Goal: Transaction & Acquisition: Purchase product/service

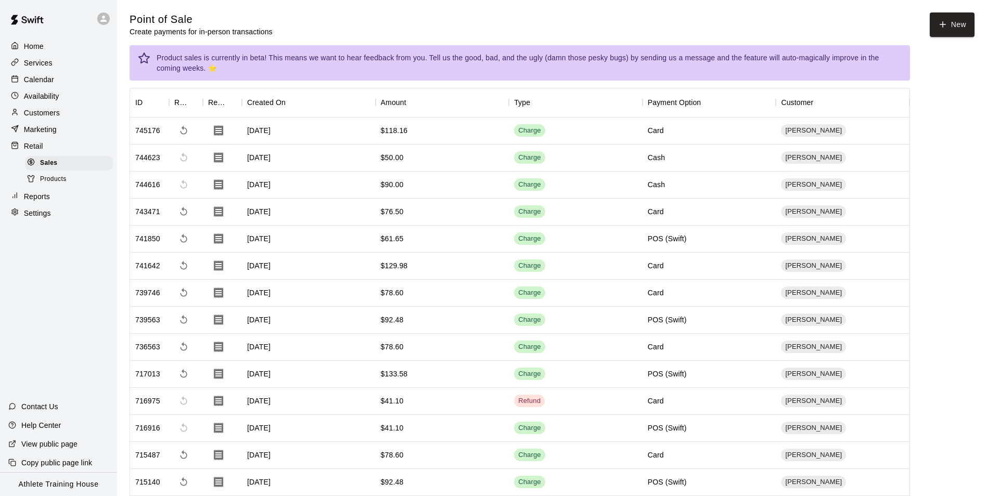
click at [59, 82] on div "Calendar" at bounding box center [58, 80] width 100 height 16
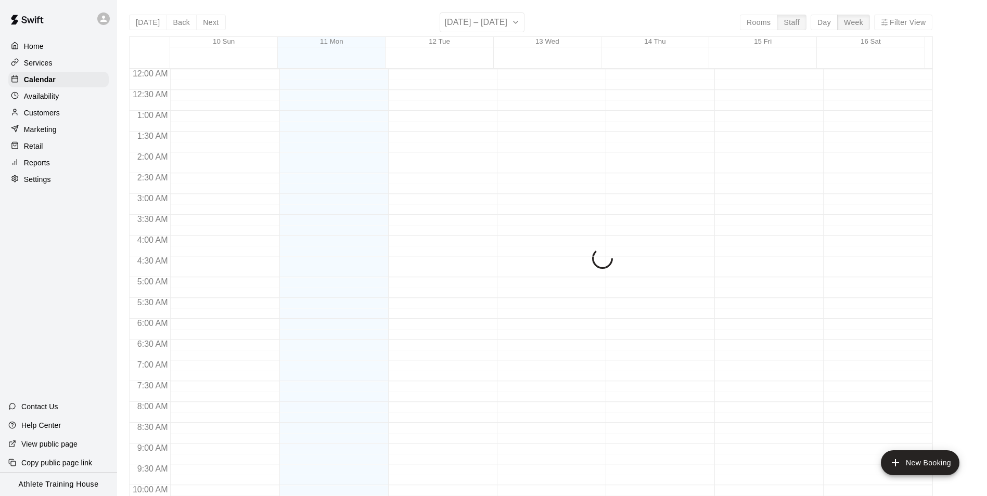
scroll to position [560, 0]
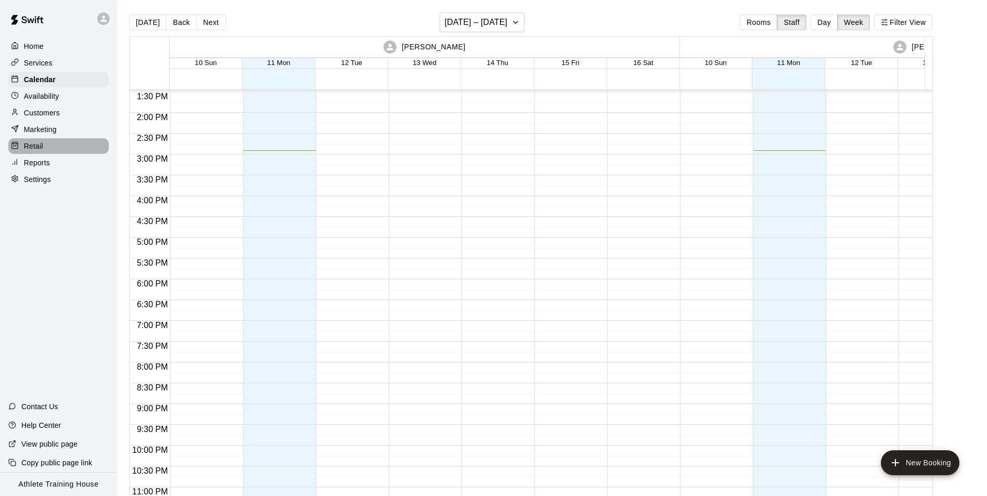
click at [34, 151] on p "Retail" at bounding box center [33, 146] width 19 height 10
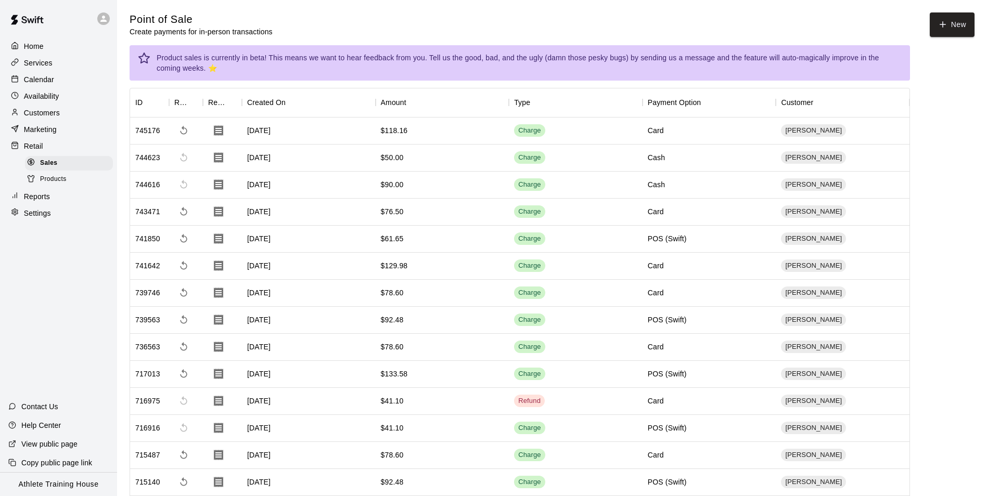
click at [54, 97] on p "Availability" at bounding box center [41, 96] width 35 height 10
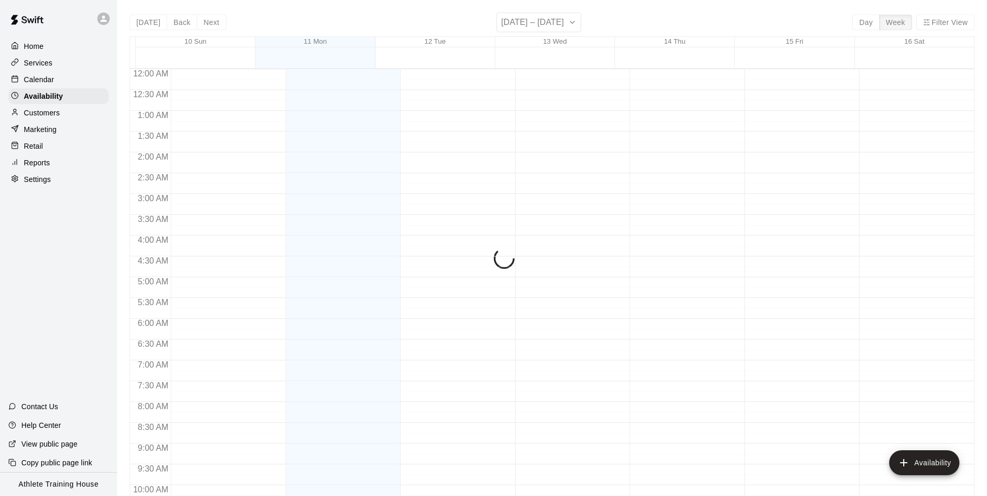
scroll to position [560, 0]
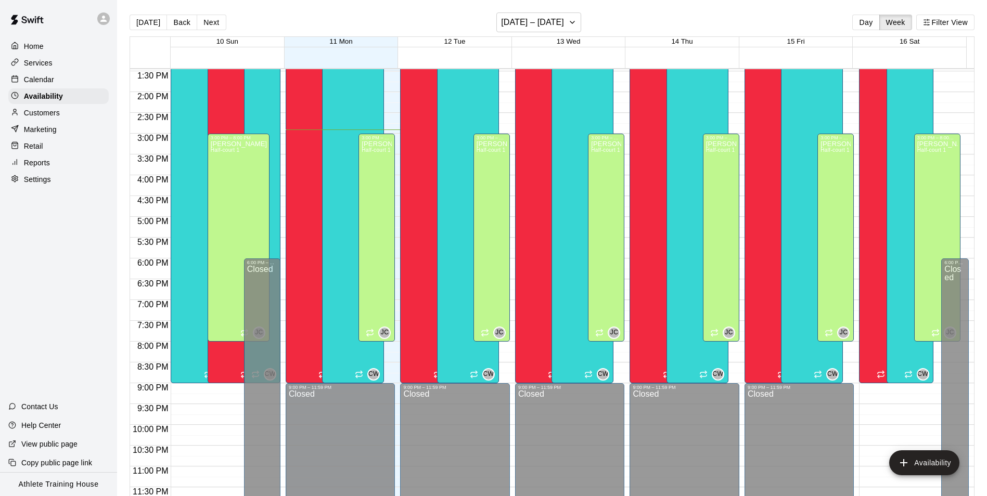
click at [34, 151] on p "Retail" at bounding box center [33, 146] width 19 height 10
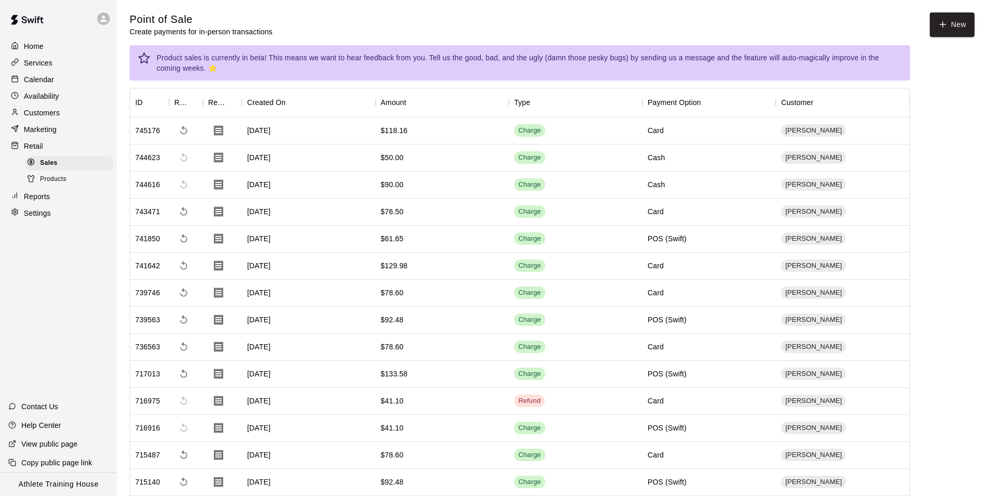
click at [48, 144] on div "Retail" at bounding box center [58, 146] width 100 height 16
click at [51, 66] on p "Services" at bounding box center [38, 63] width 29 height 10
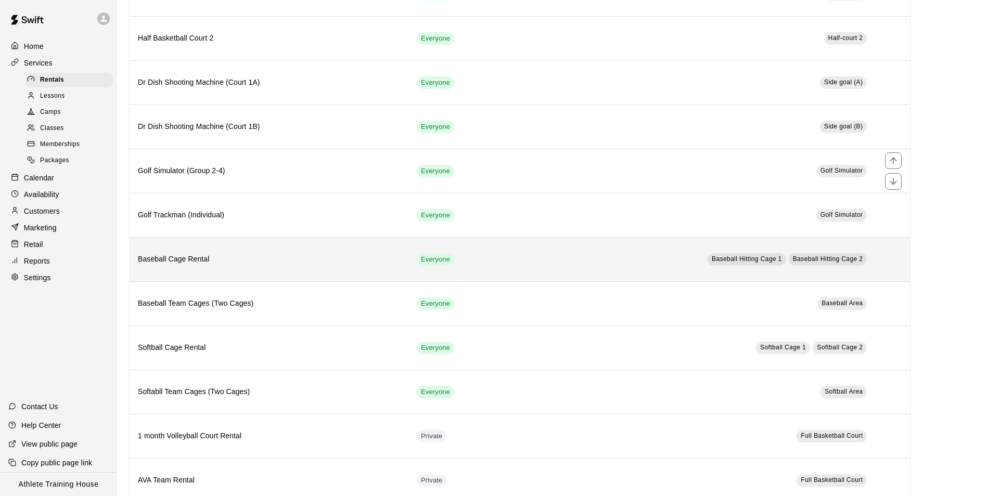
scroll to position [208, 0]
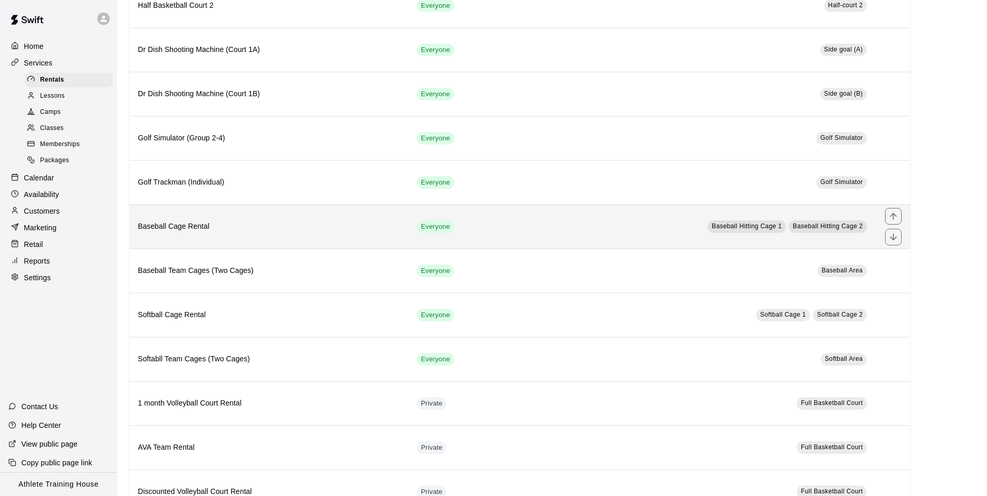
click at [624, 224] on td "Baseball Hitting Cage 1 Baseball Hitting Cage 2" at bounding box center [696, 226] width 359 height 44
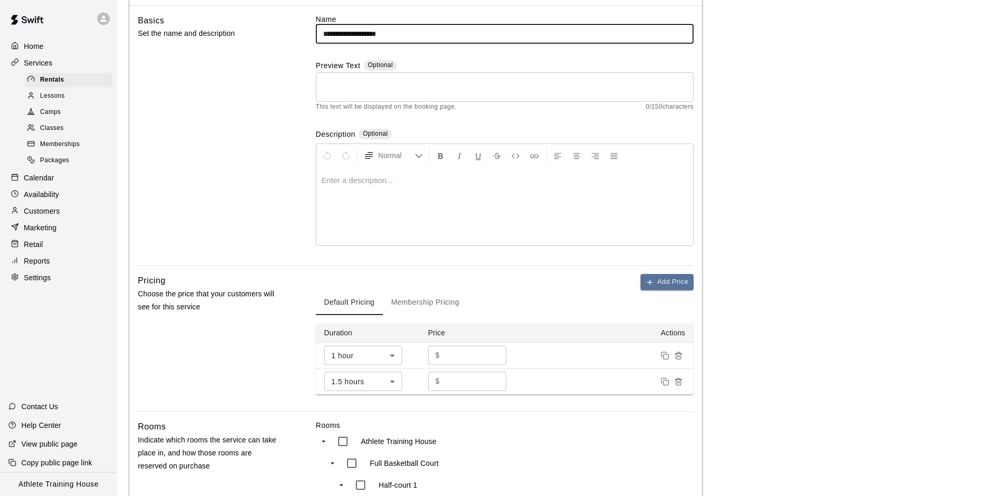
scroll to position [104, 0]
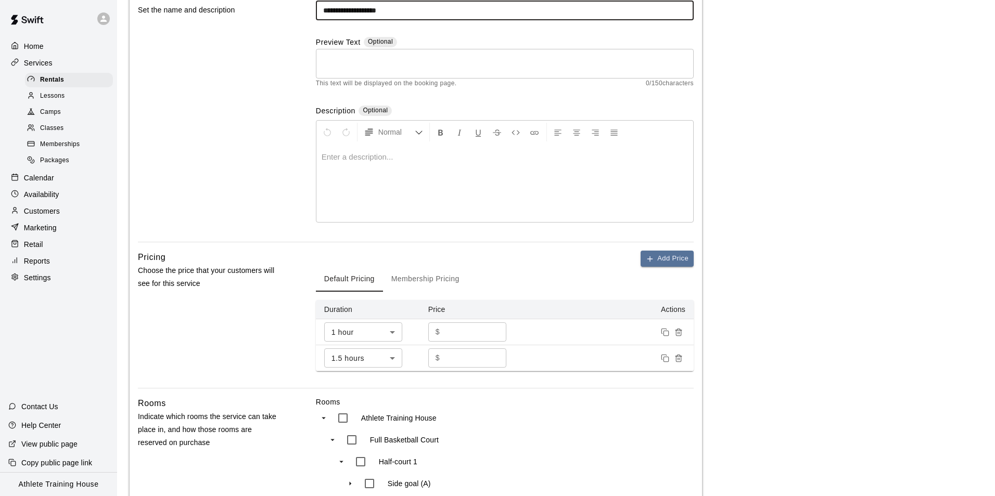
click at [378, 334] on body "**********" at bounding box center [497, 429] width 995 height 1066
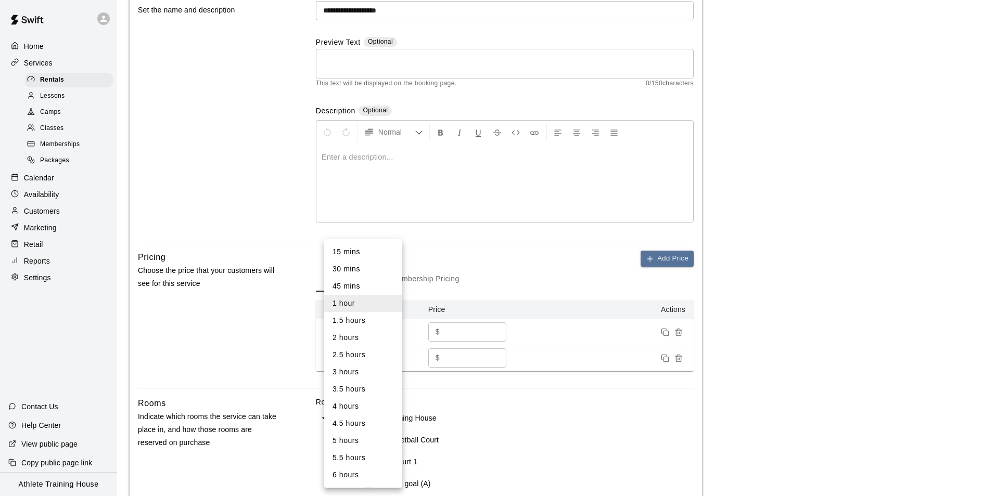
click at [364, 270] on li "30 mins" at bounding box center [363, 269] width 78 height 17
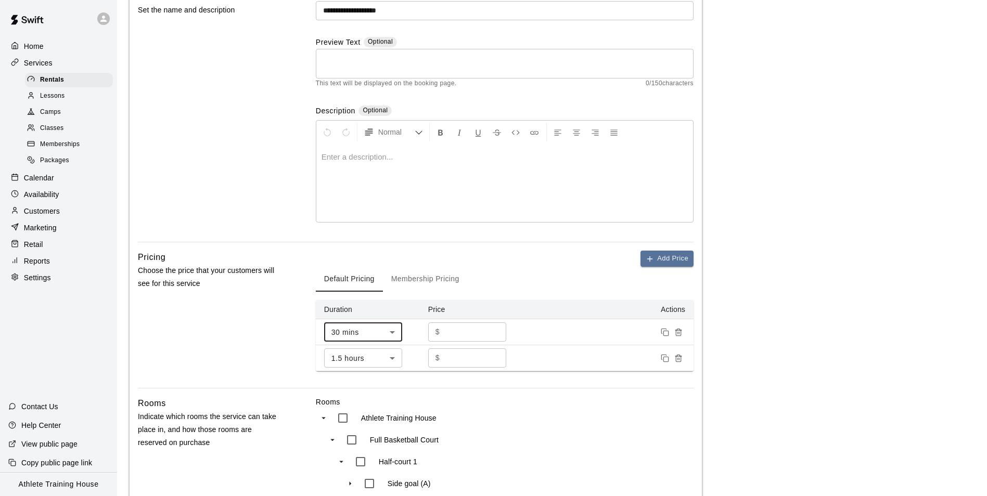
click at [393, 331] on body "**********" at bounding box center [493, 429] width 987 height 1066
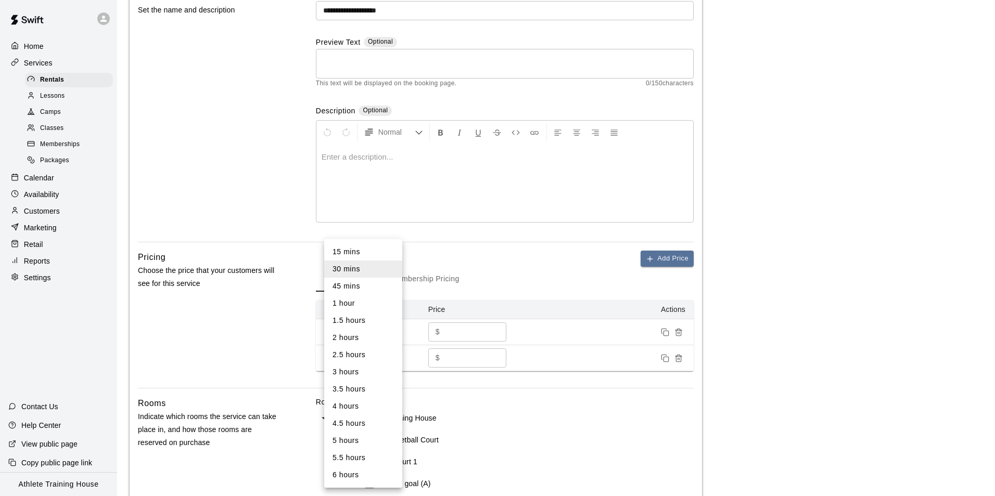
click at [356, 306] on li "1 hour" at bounding box center [363, 303] width 78 height 17
type input "**"
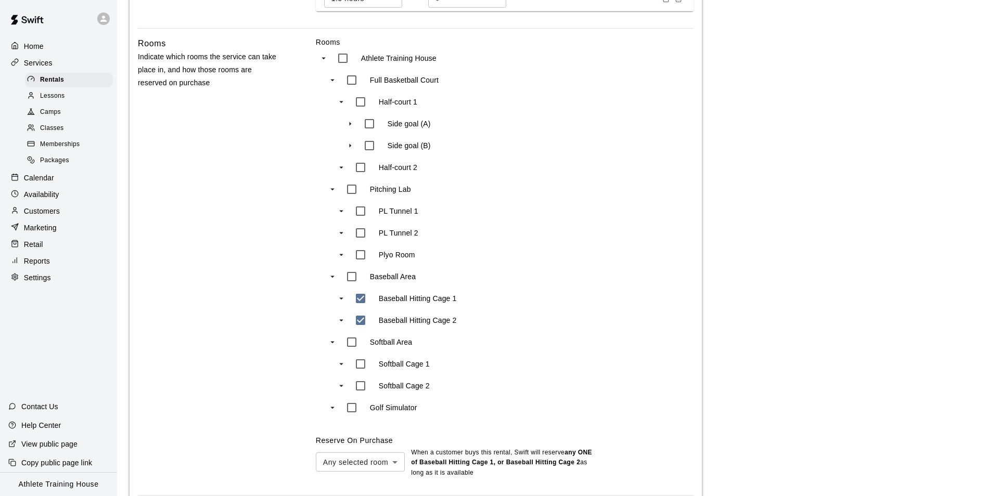
scroll to position [468, 0]
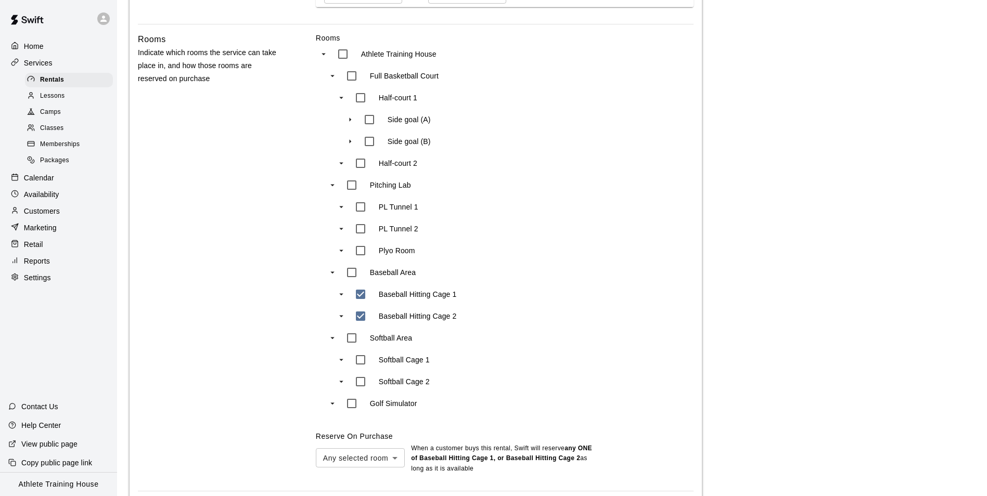
type input "***"
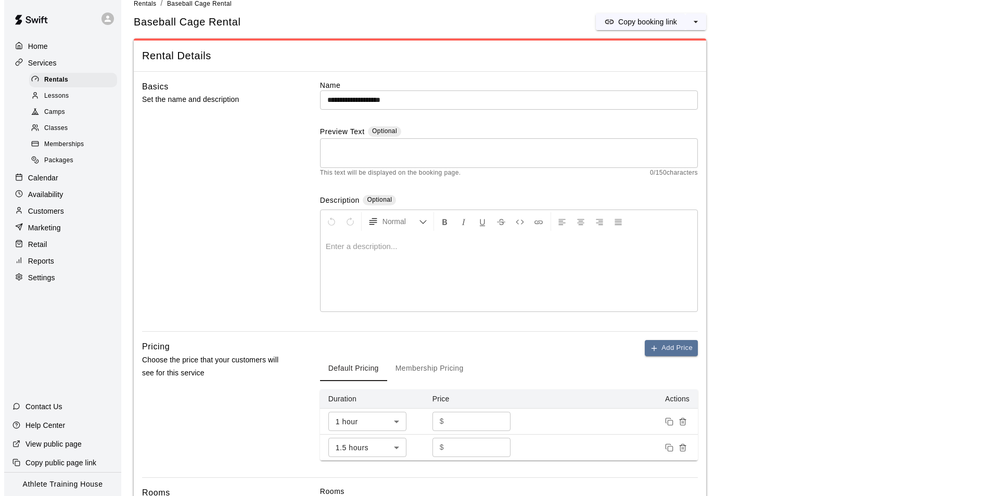
scroll to position [0, 0]
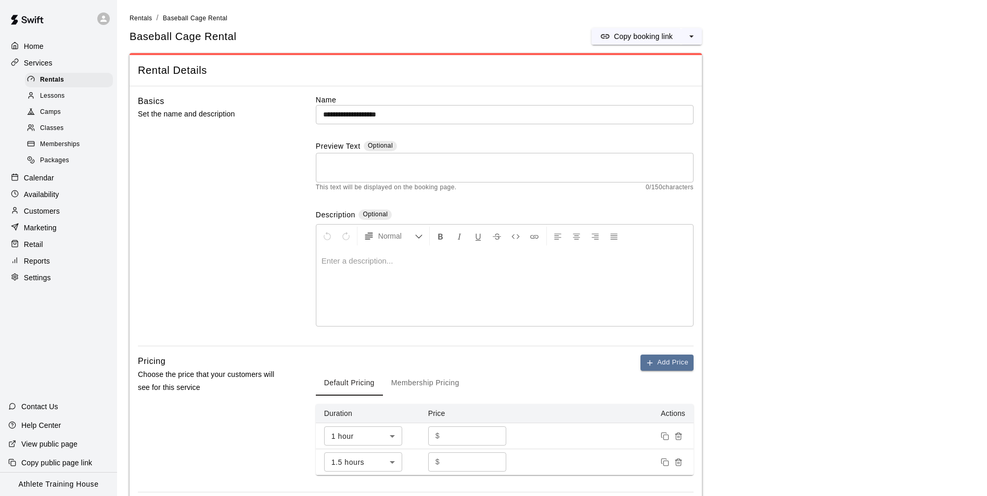
click at [49, 250] on div "Retail" at bounding box center [58, 245] width 100 height 16
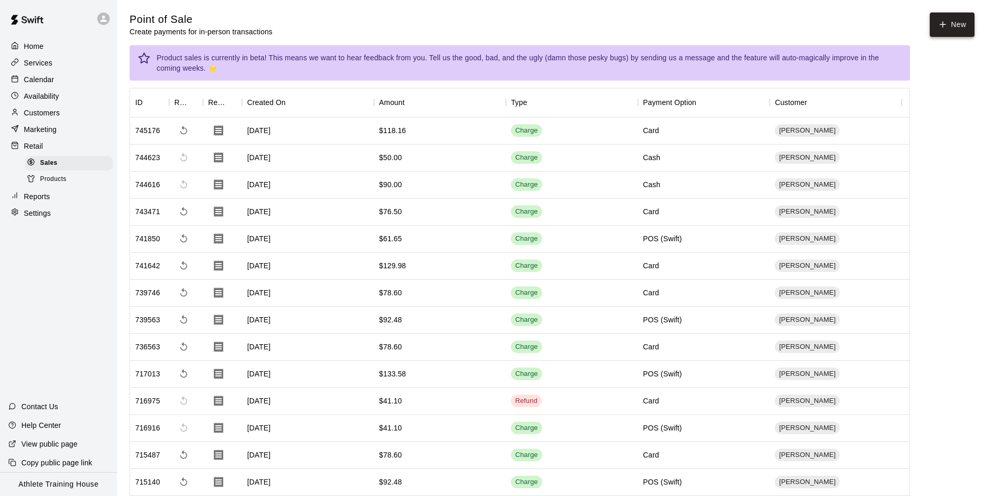
click at [944, 30] on button "New" at bounding box center [952, 24] width 45 height 24
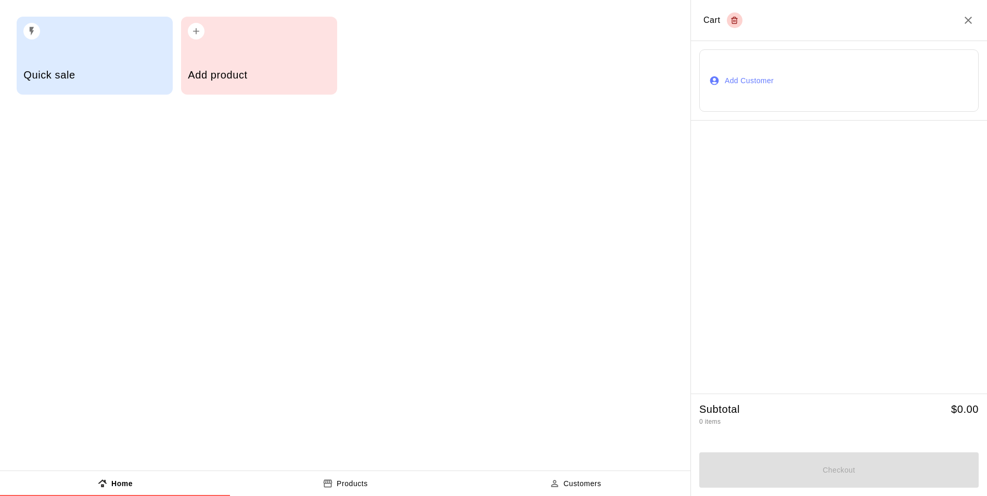
click at [948, 31] on h2 "Cart" at bounding box center [839, 20] width 296 height 41
click at [275, 66] on div "Add product" at bounding box center [259, 76] width 142 height 37
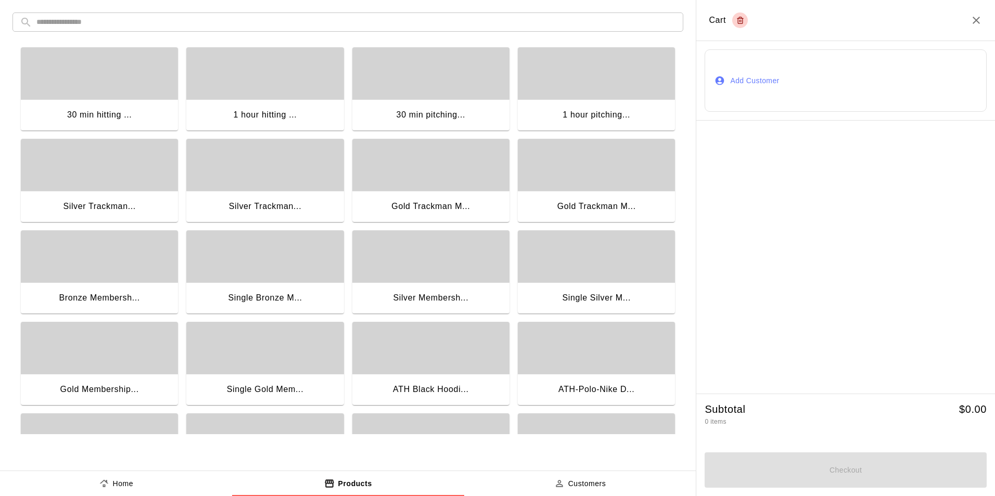
click at [247, 105] on div "1 hour hitting ..." at bounding box center [264, 115] width 157 height 33
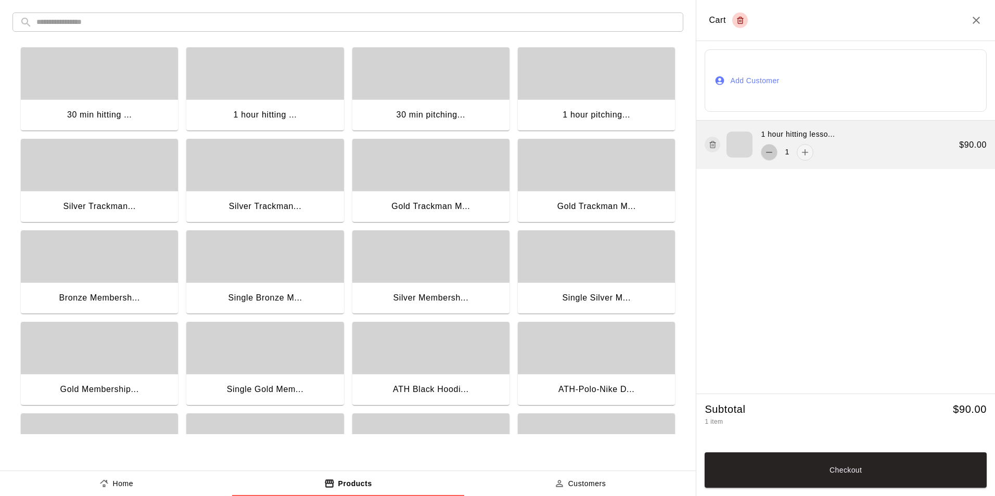
click at [765, 151] on icon "remove" at bounding box center [769, 152] width 10 height 10
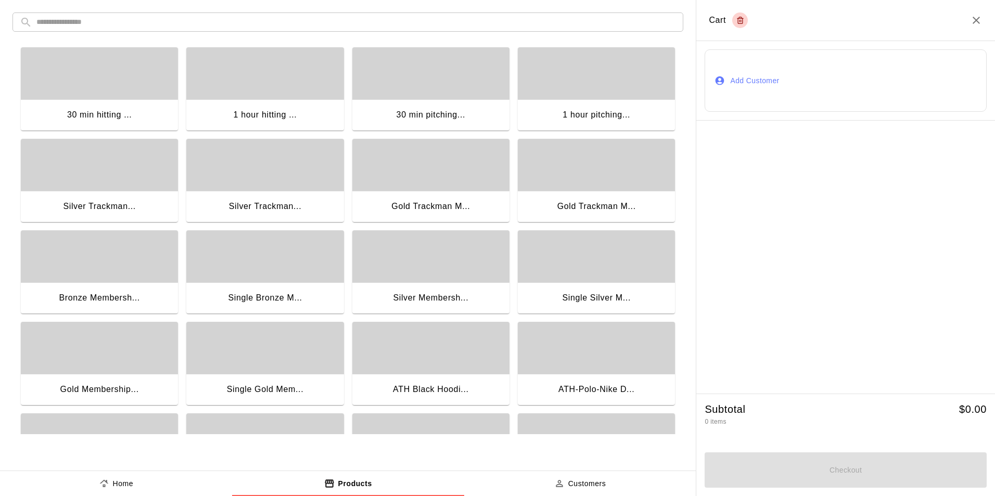
click at [80, 112] on div "30 min hitting ..." at bounding box center [99, 115] width 64 height 14
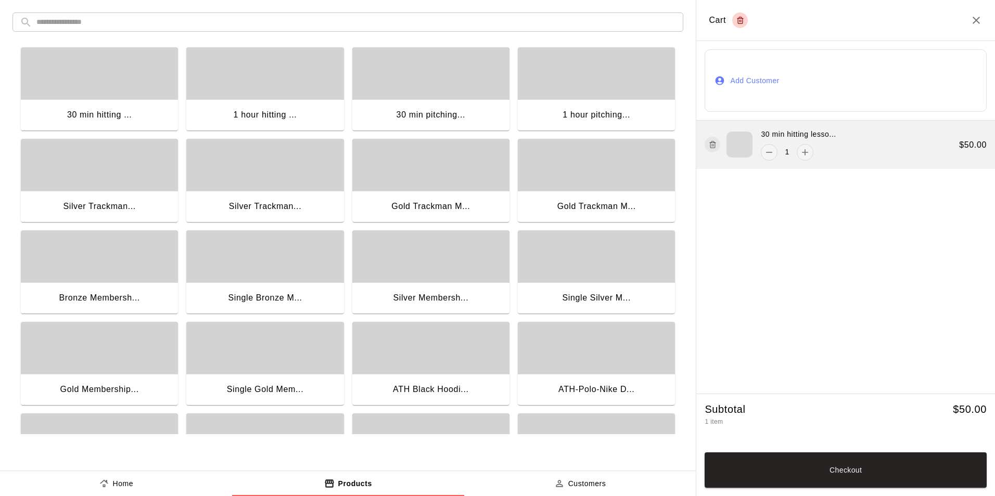
click at [708, 142] on icon "button" at bounding box center [712, 144] width 8 height 12
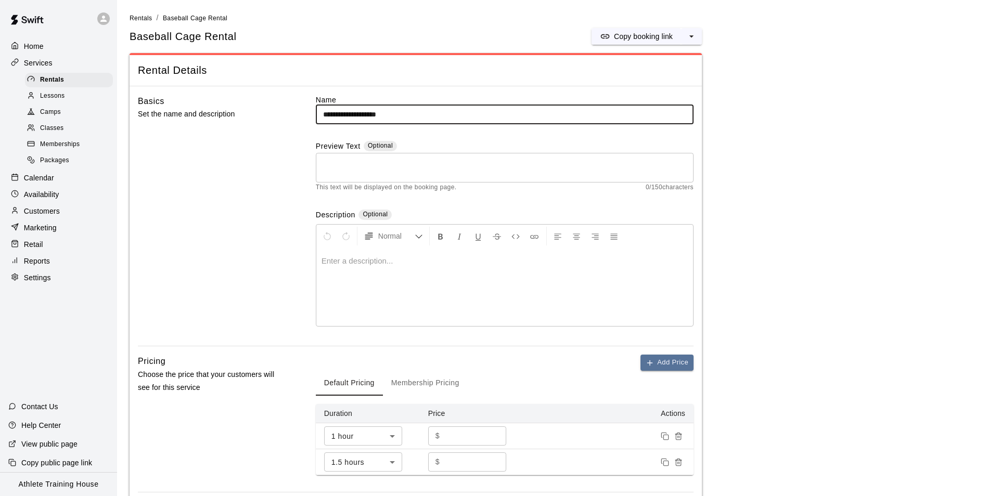
click at [27, 199] on p "Availability" at bounding box center [41, 194] width 35 height 10
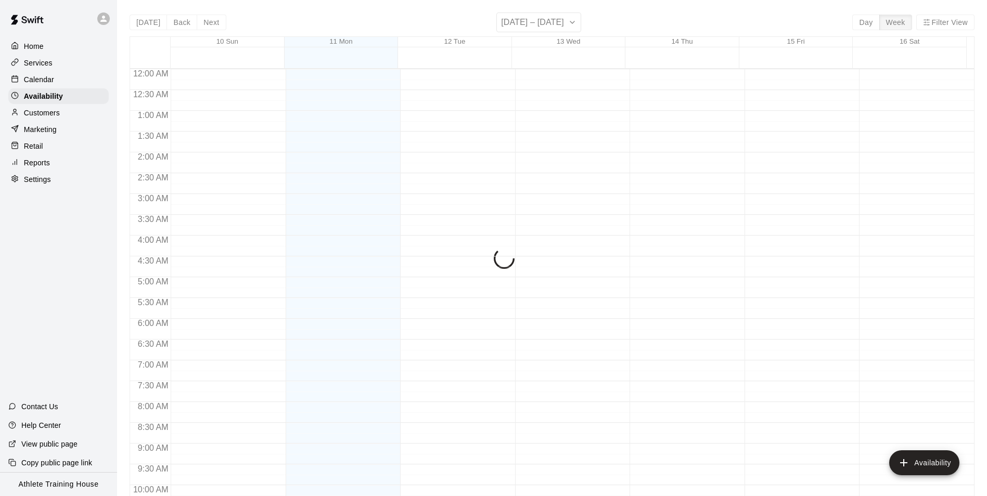
scroll to position [560, 0]
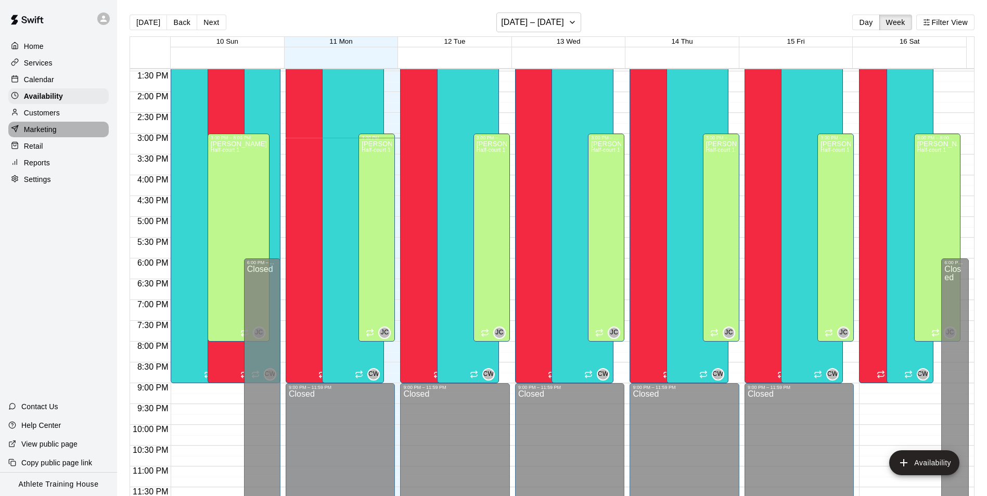
click at [58, 132] on div "Marketing" at bounding box center [58, 130] width 100 height 16
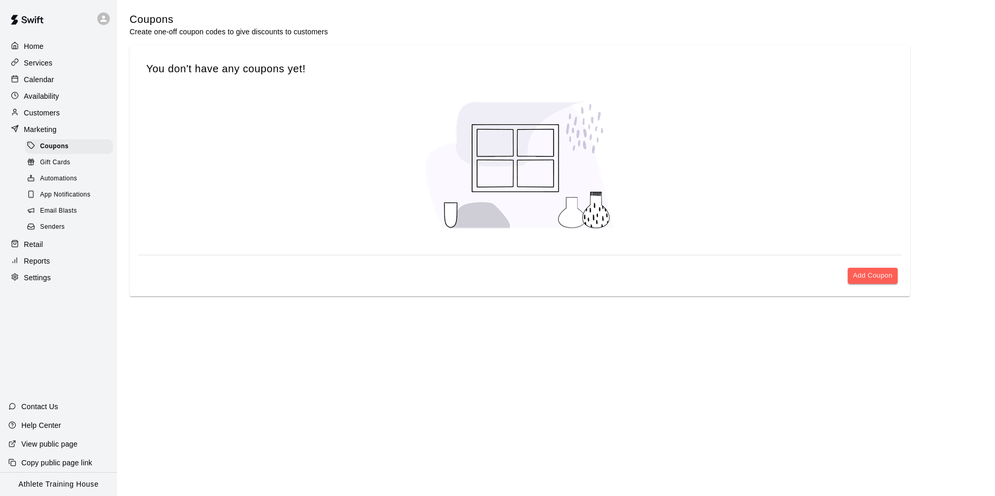
click at [45, 83] on p "Calendar" at bounding box center [39, 79] width 30 height 10
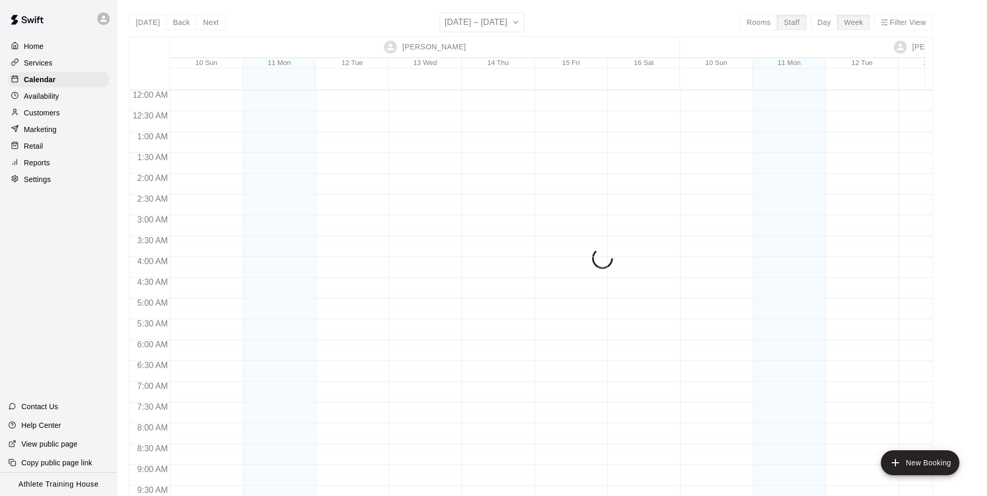
scroll to position [589, 0]
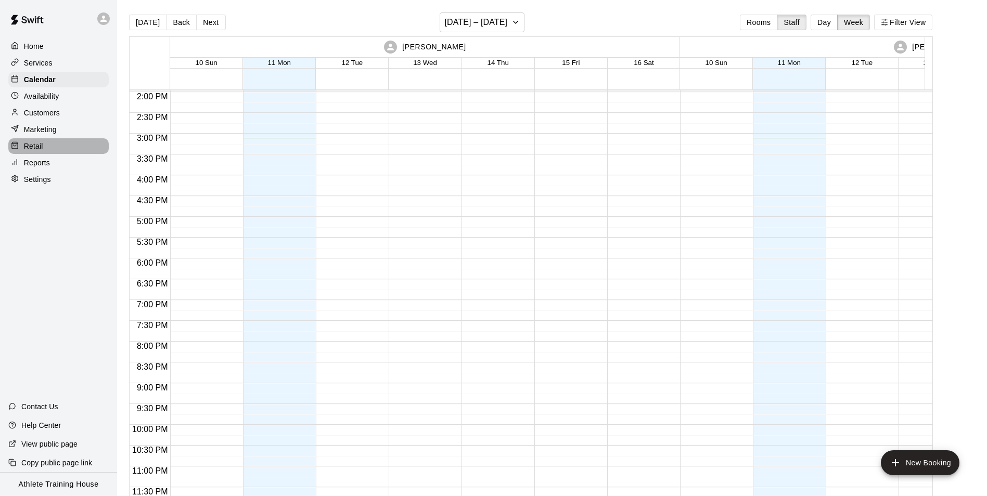
click at [69, 154] on div "Retail" at bounding box center [58, 146] width 100 height 16
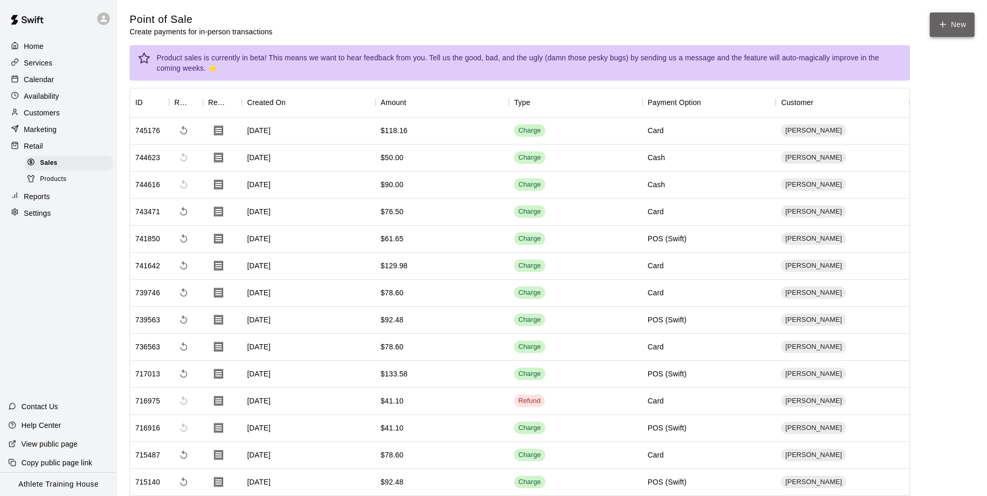
click at [959, 22] on button "New" at bounding box center [952, 24] width 45 height 24
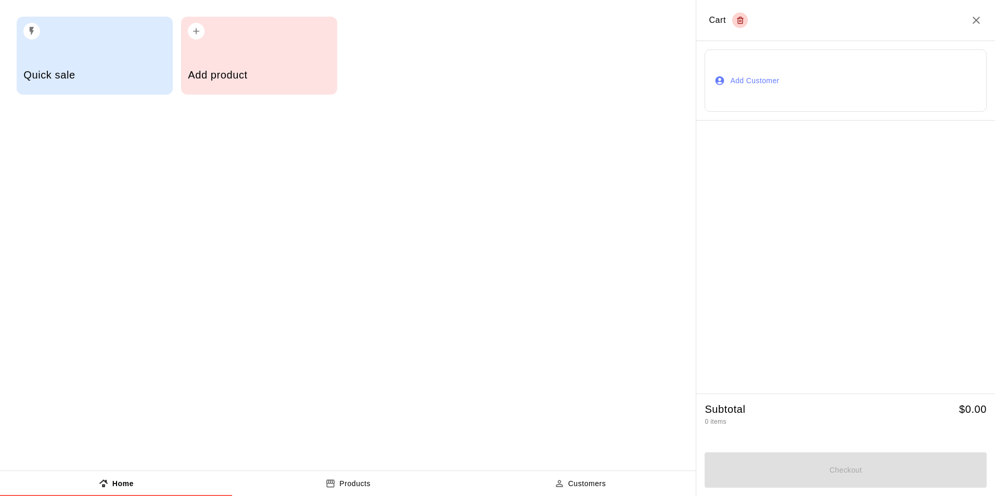
click at [94, 80] on h5 "Quick sale" at bounding box center [94, 75] width 142 height 14
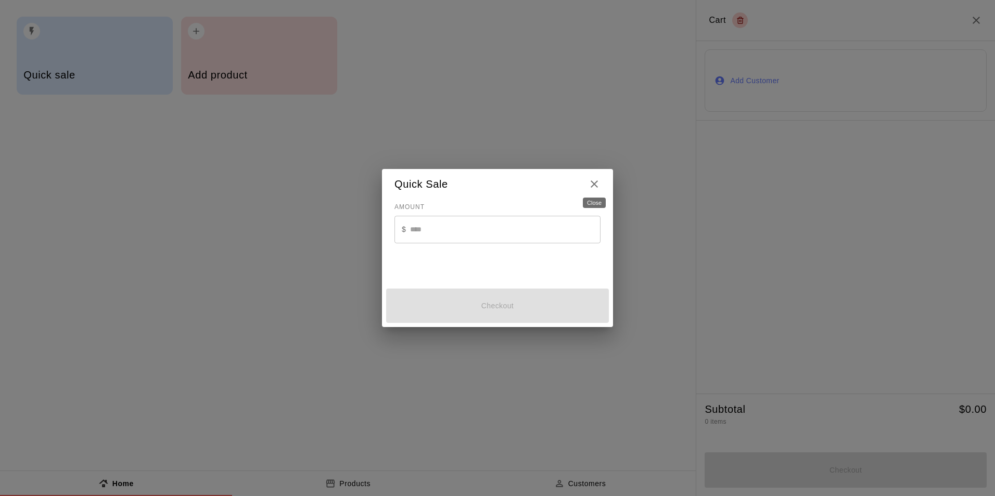
click at [589, 178] on icon "Close" at bounding box center [594, 184] width 12 height 12
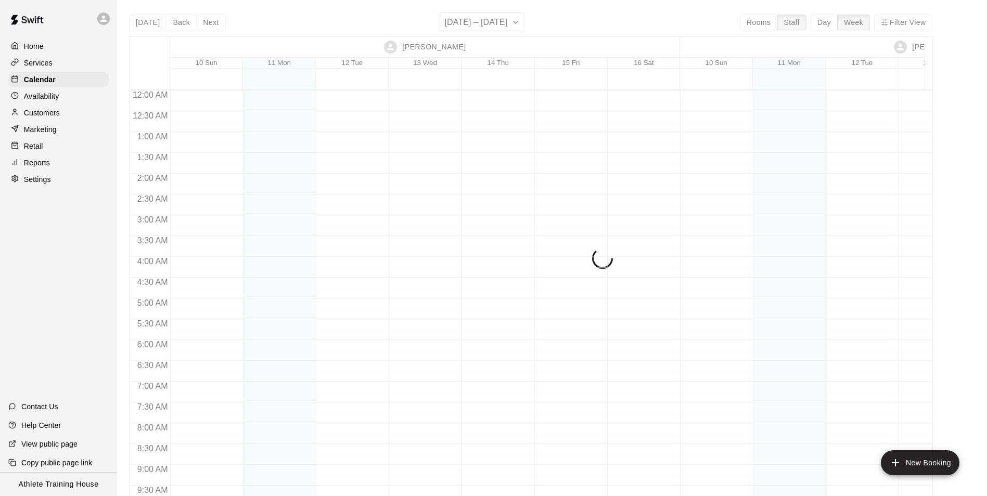
scroll to position [589, 0]
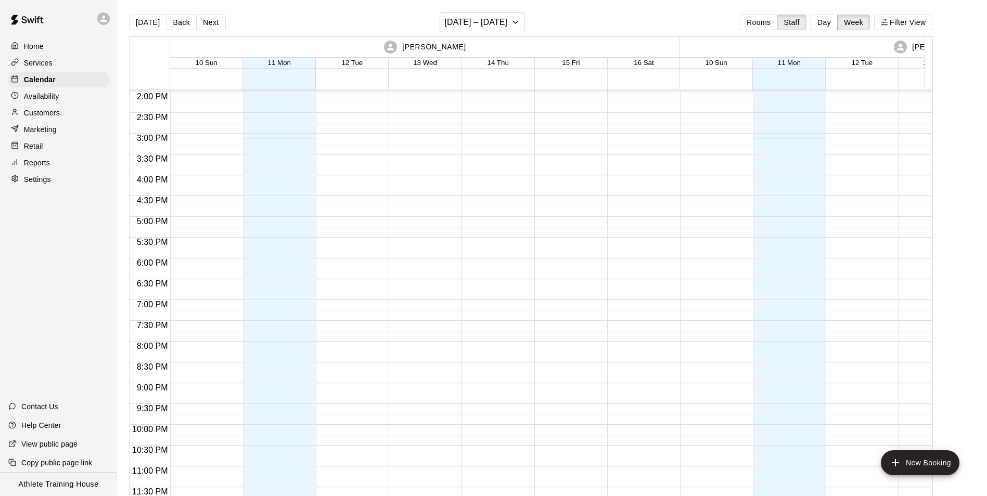
click at [29, 64] on p "Services" at bounding box center [38, 63] width 29 height 10
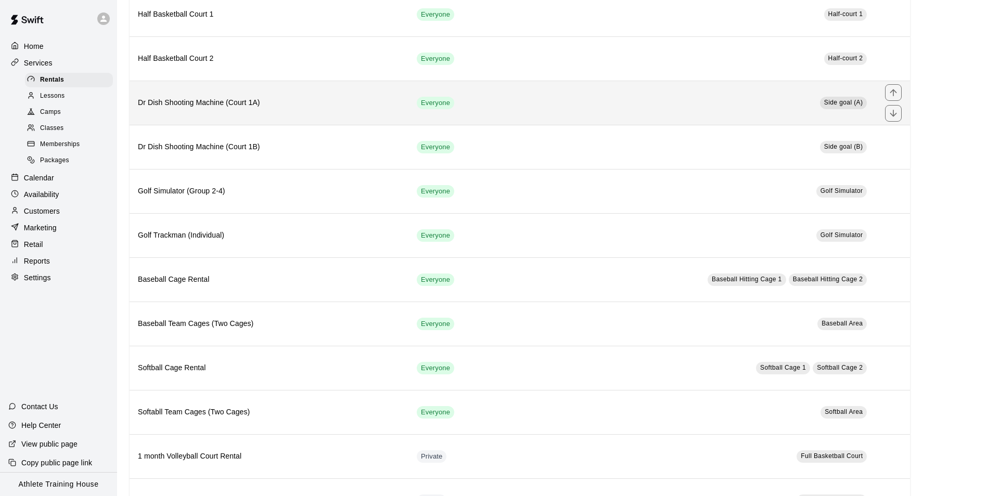
scroll to position [156, 0]
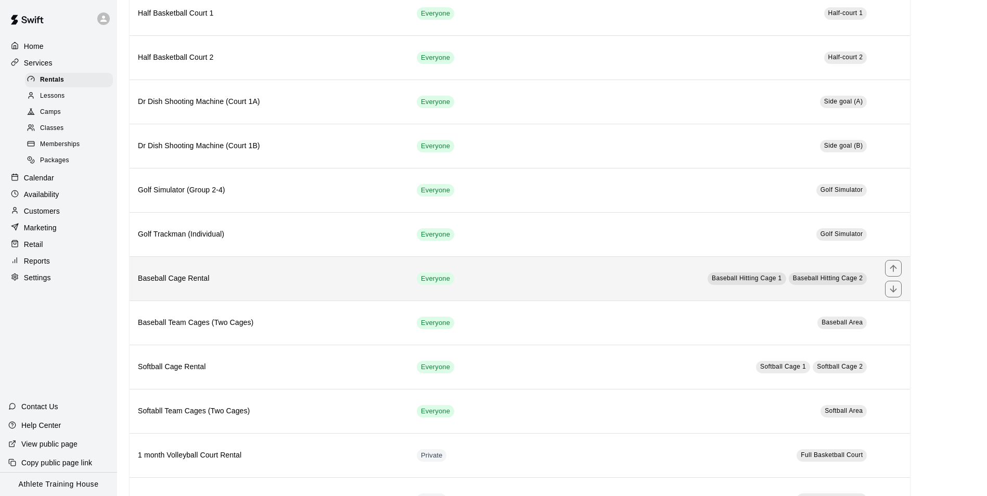
click at [224, 283] on h6 "Baseball Cage Rental" at bounding box center [269, 278] width 262 height 11
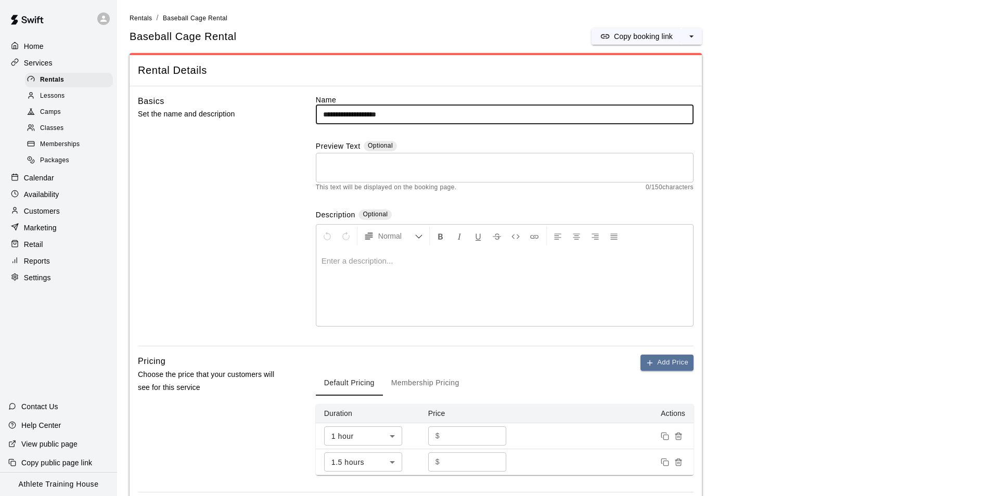
click at [38, 252] on div "Retail" at bounding box center [58, 245] width 100 height 16
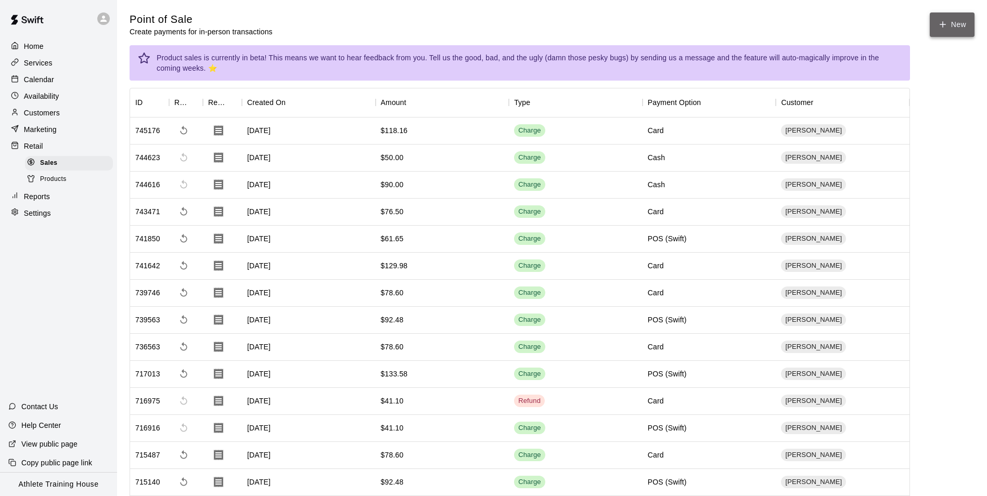
click at [932, 23] on button "New" at bounding box center [952, 24] width 45 height 24
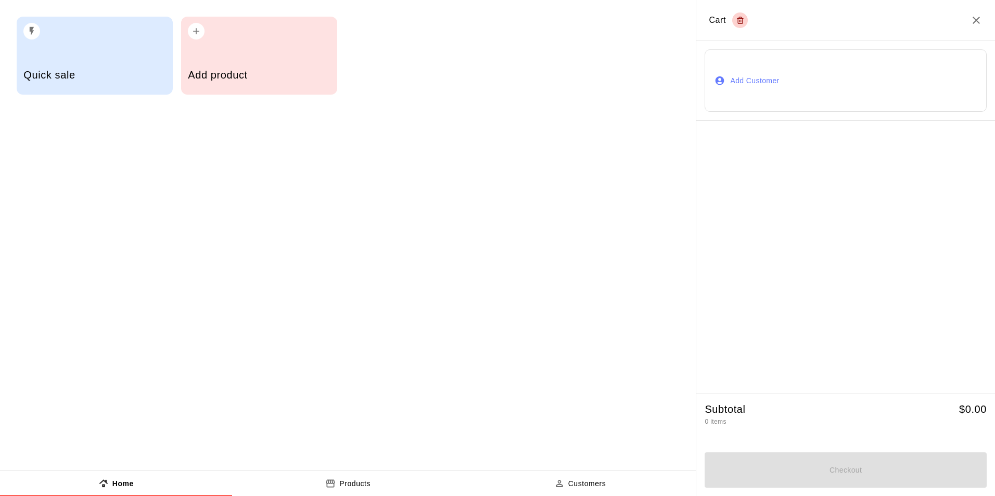
click at [375, 482] on button "Products" at bounding box center [348, 483] width 232 height 25
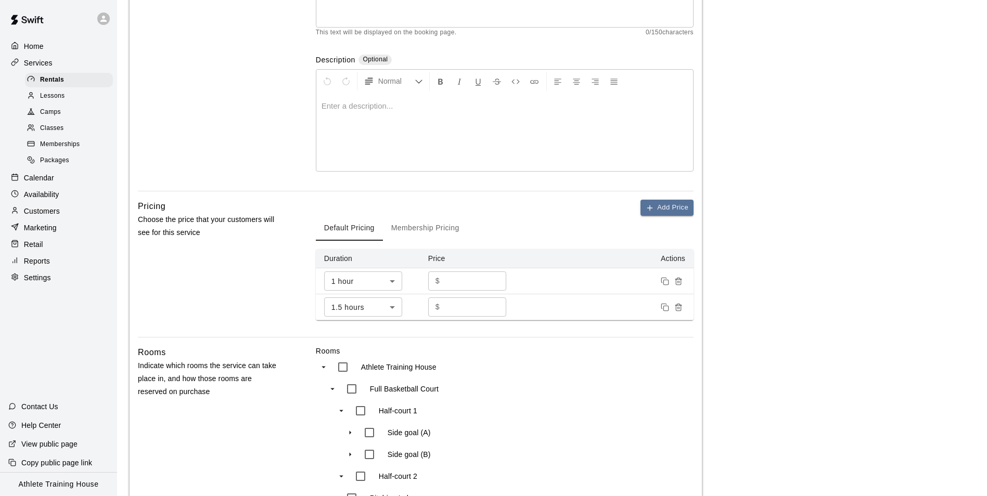
scroll to position [156, 0]
click at [444, 222] on button "Membership Pricing" at bounding box center [425, 227] width 85 height 25
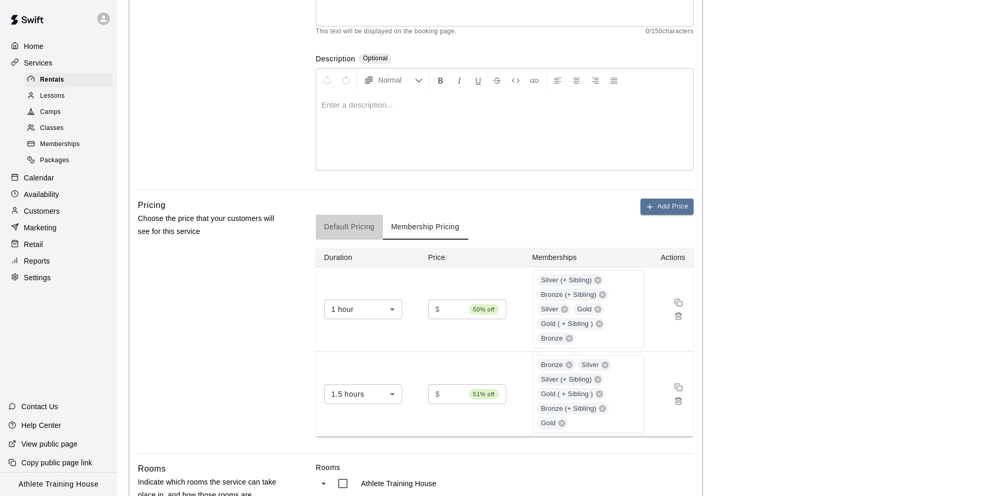
click at [346, 226] on button "Default Pricing" at bounding box center [349, 227] width 67 height 25
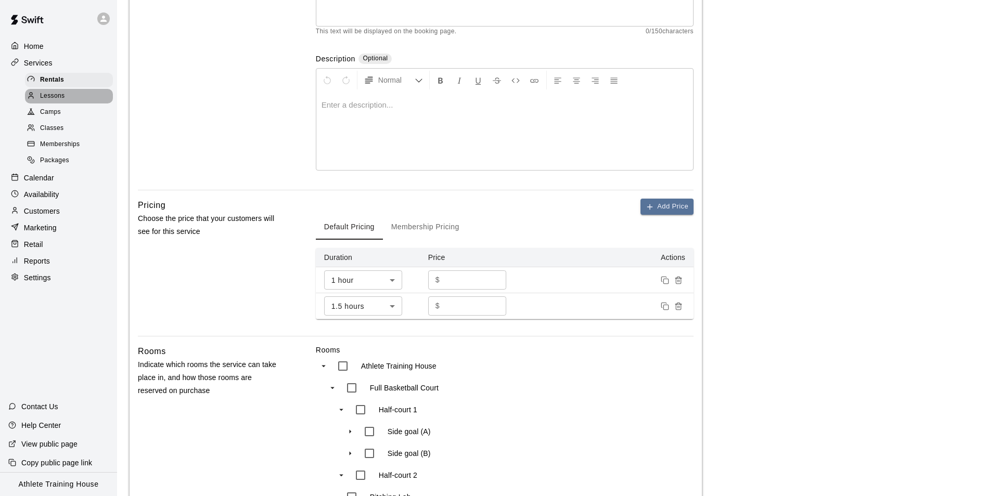
click at [61, 94] on span "Lessons" at bounding box center [52, 96] width 25 height 10
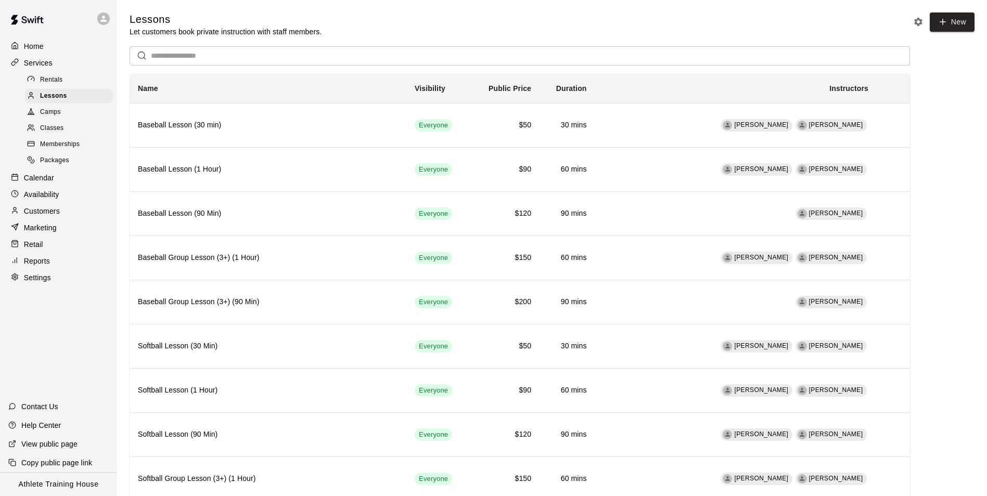
click at [69, 78] on div "Rentals" at bounding box center [69, 80] width 88 height 15
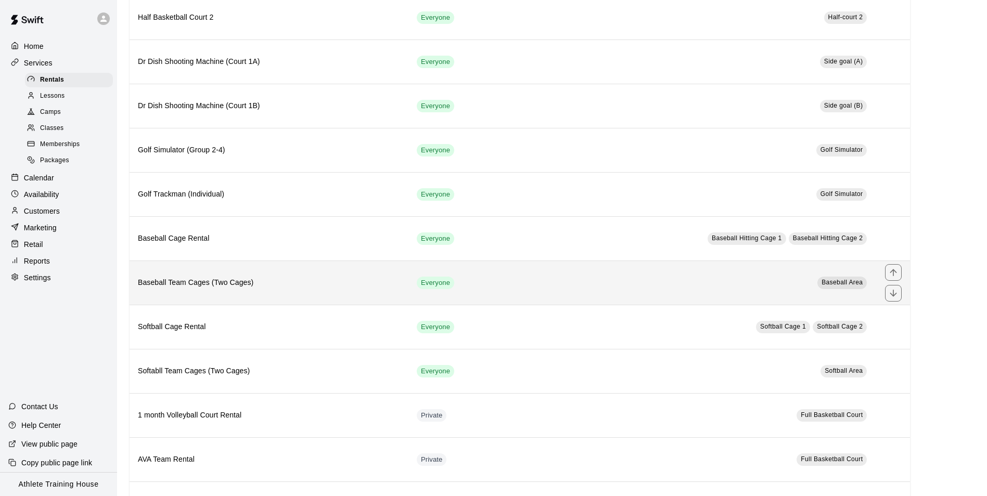
scroll to position [208, 0]
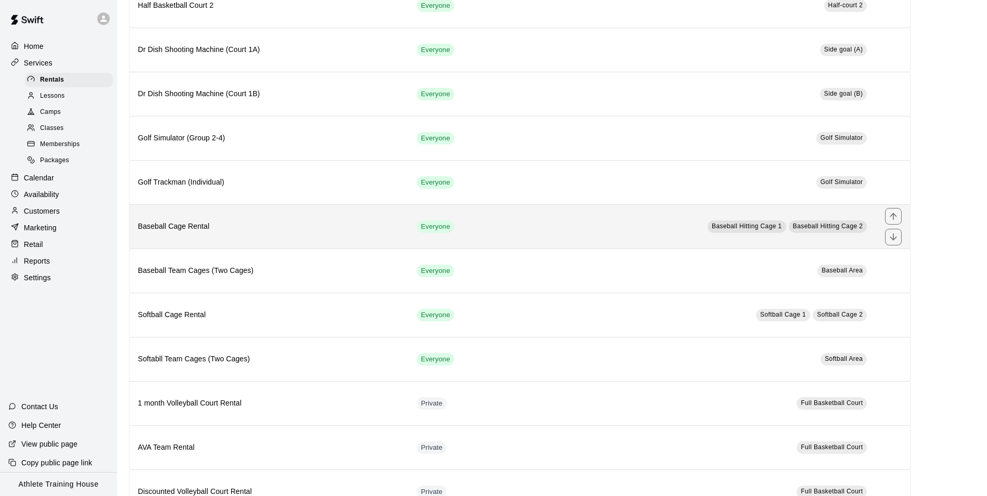
click at [343, 230] on h6 "Baseball Cage Rental" at bounding box center [269, 226] width 262 height 11
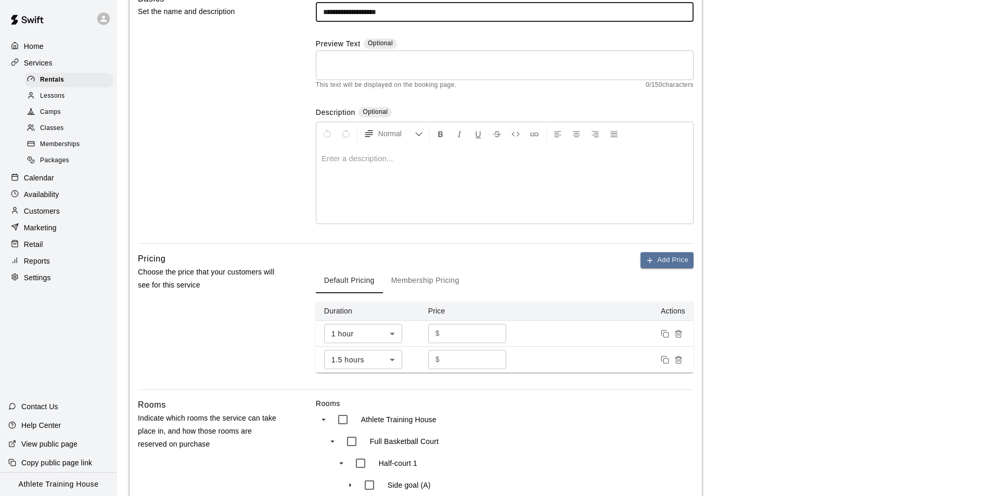
scroll to position [52, 0]
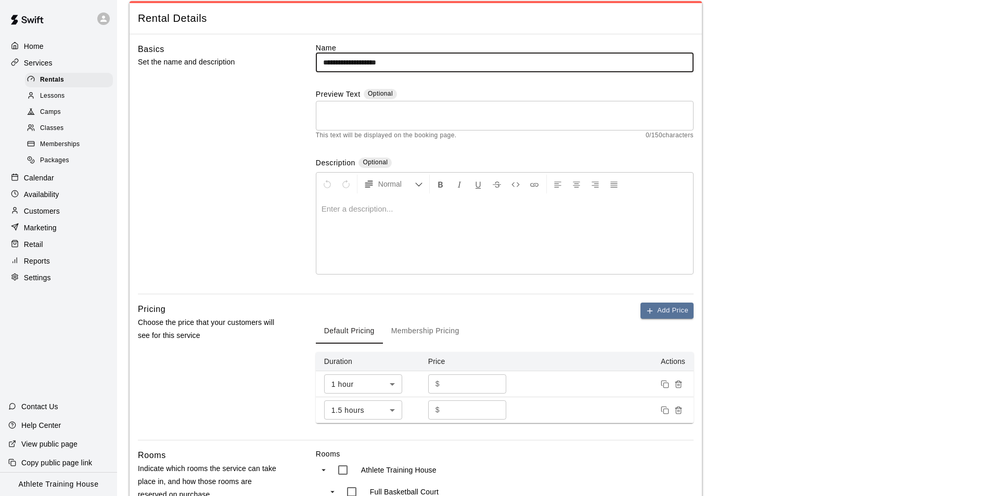
click at [37, 183] on p "Calendar" at bounding box center [39, 178] width 30 height 10
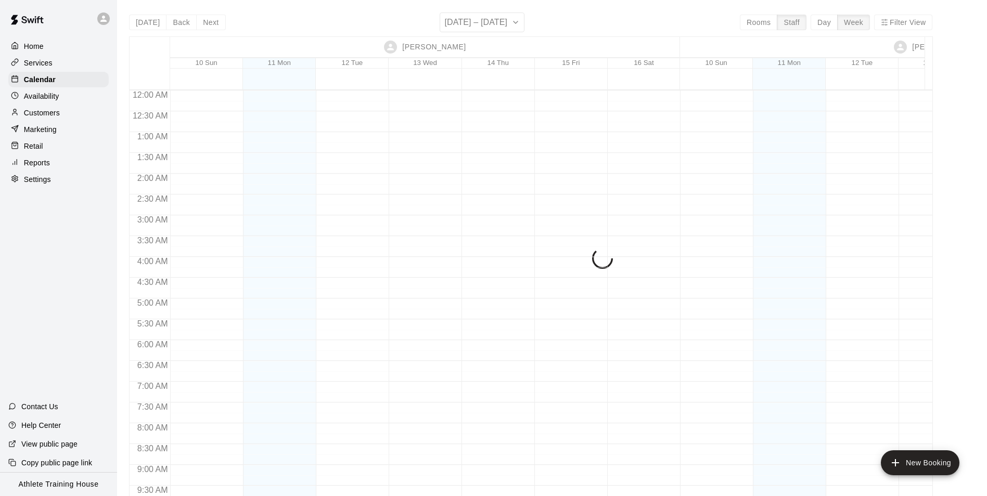
scroll to position [589, 0]
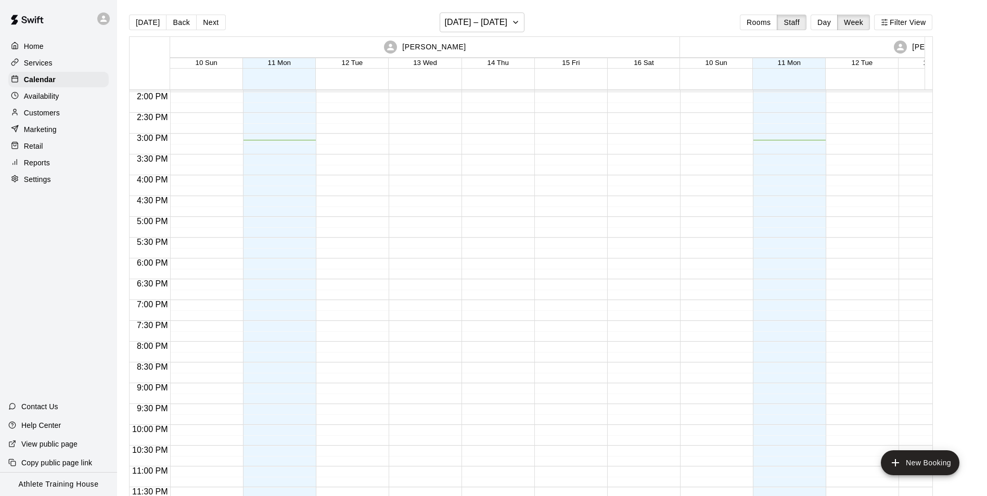
click at [43, 66] on p "Services" at bounding box center [38, 63] width 29 height 10
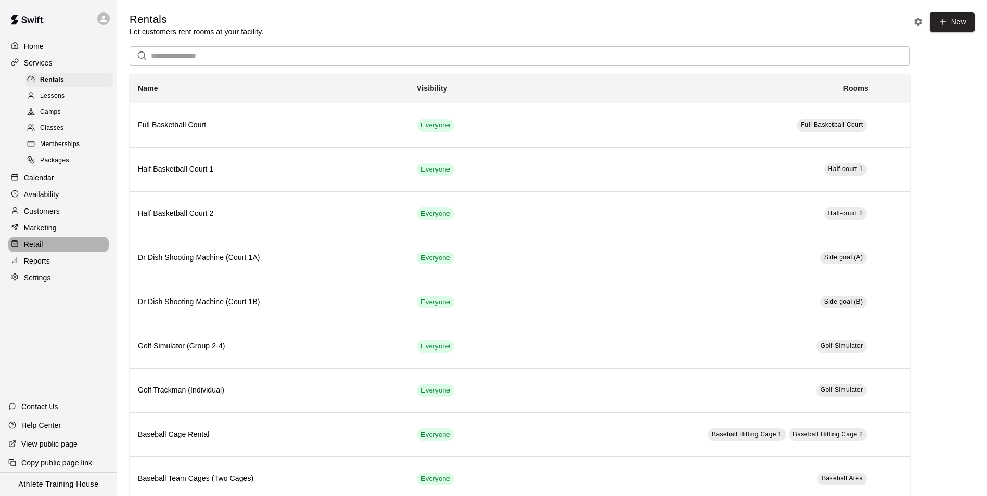
click at [42, 250] on p "Retail" at bounding box center [33, 244] width 19 height 10
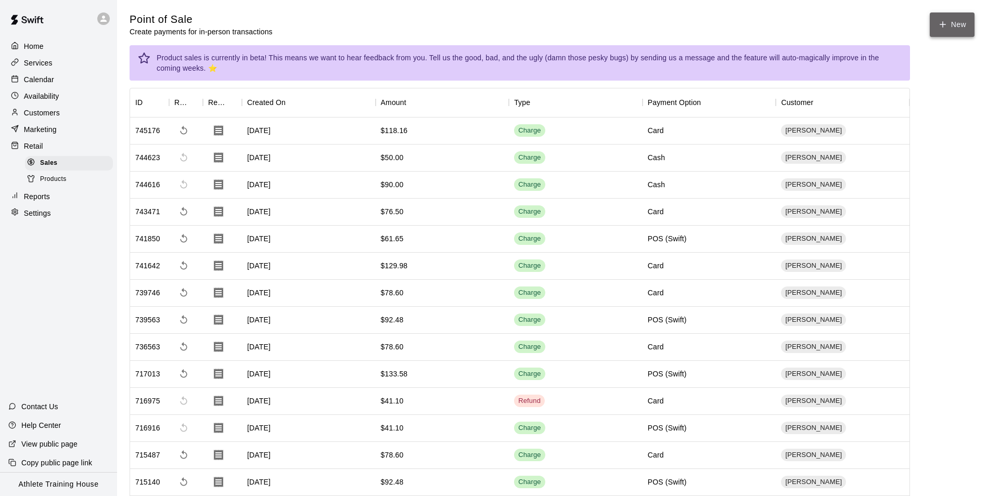
click at [955, 22] on button "New" at bounding box center [952, 24] width 45 height 24
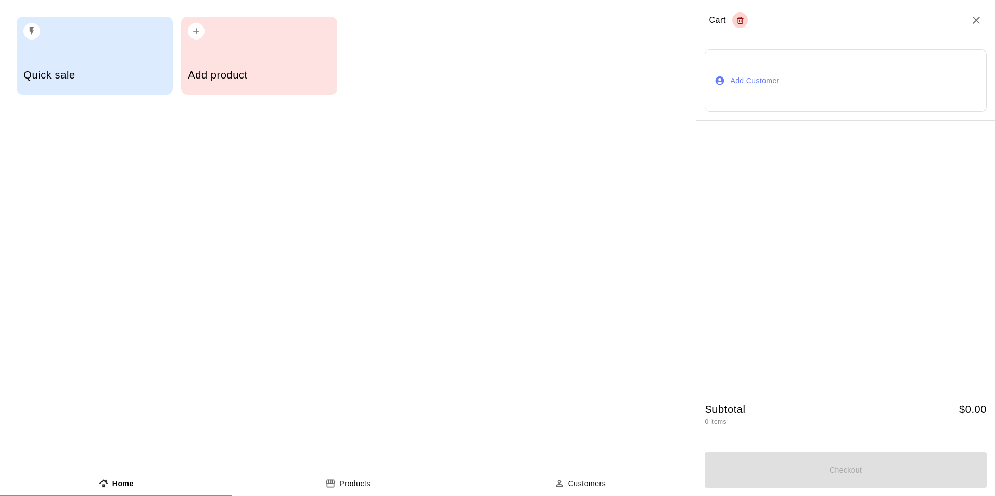
click at [27, 74] on h5 "Quick sale" at bounding box center [94, 75] width 142 height 14
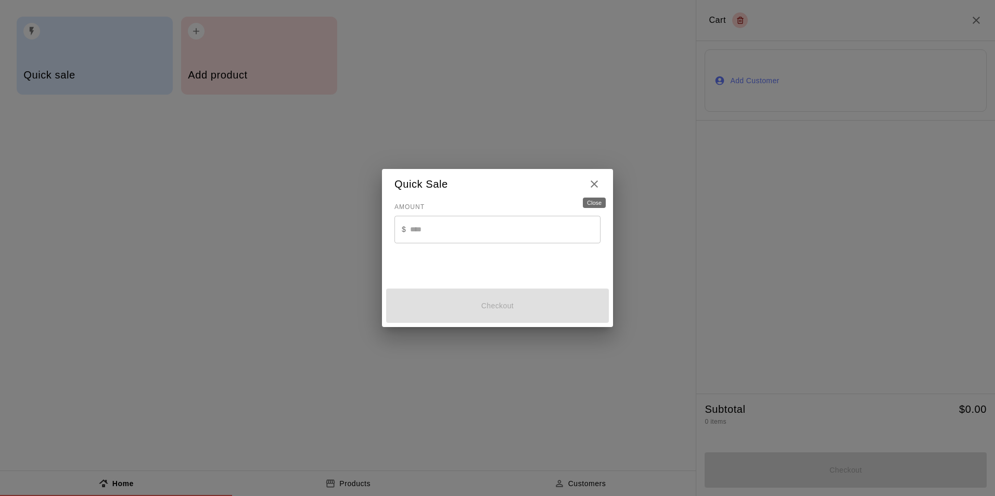
click at [592, 184] on icon "Close" at bounding box center [594, 184] width 12 height 12
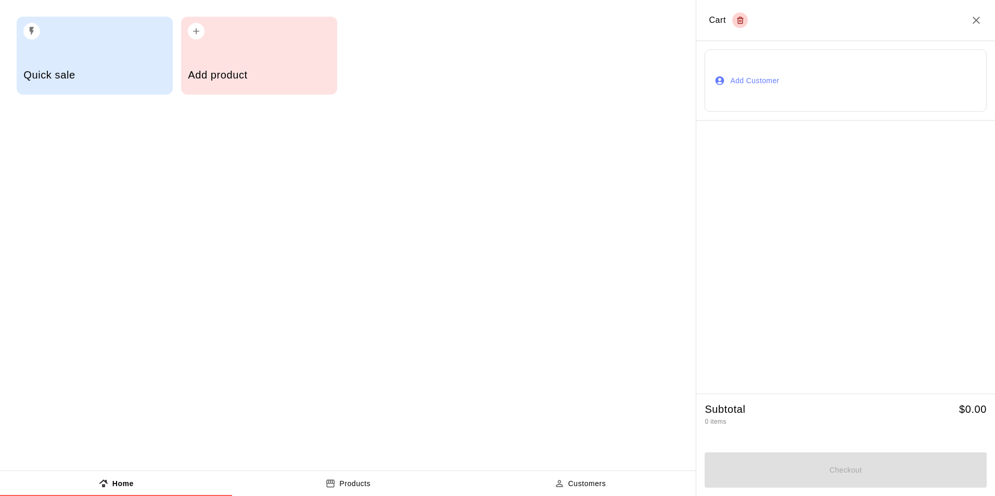
click at [373, 475] on button "Products" at bounding box center [348, 483] width 232 height 25
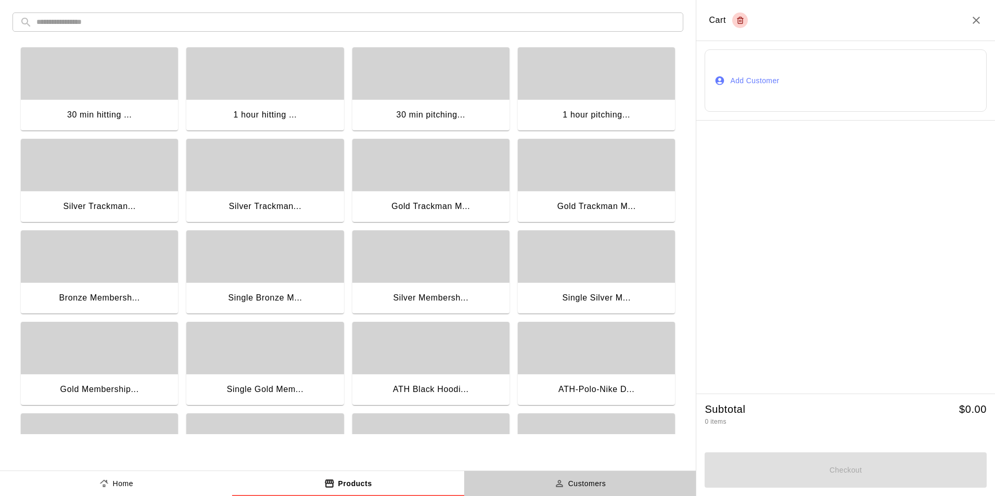
click at [578, 479] on p "Customers" at bounding box center [587, 484] width 38 height 11
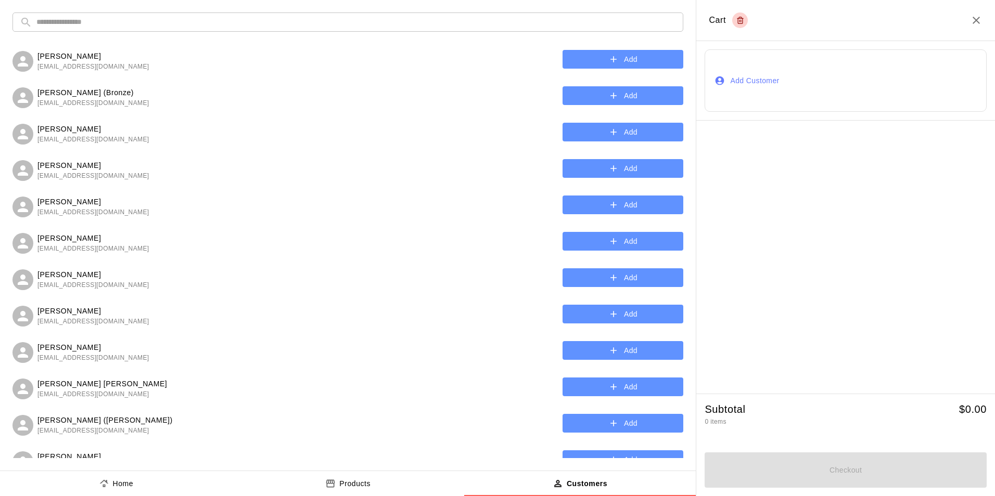
click at [164, 481] on button "Home" at bounding box center [116, 483] width 232 height 25
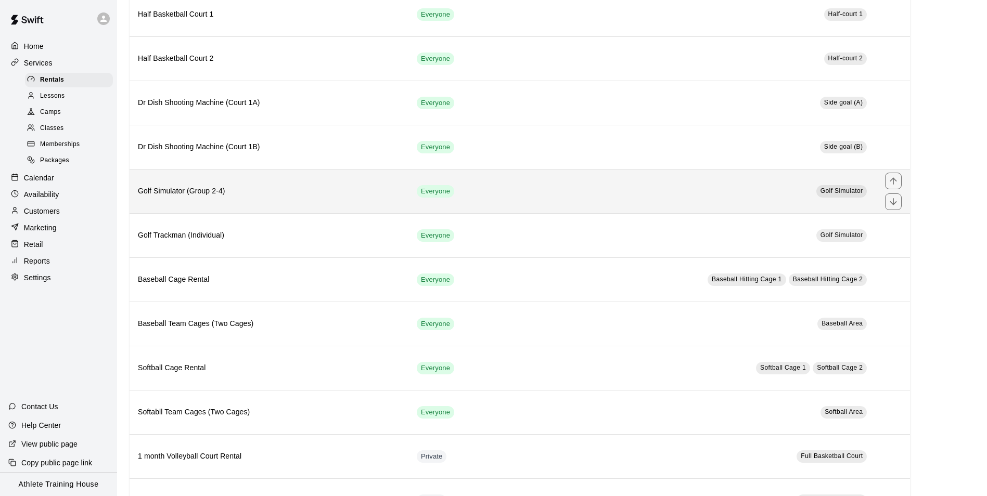
scroll to position [156, 0]
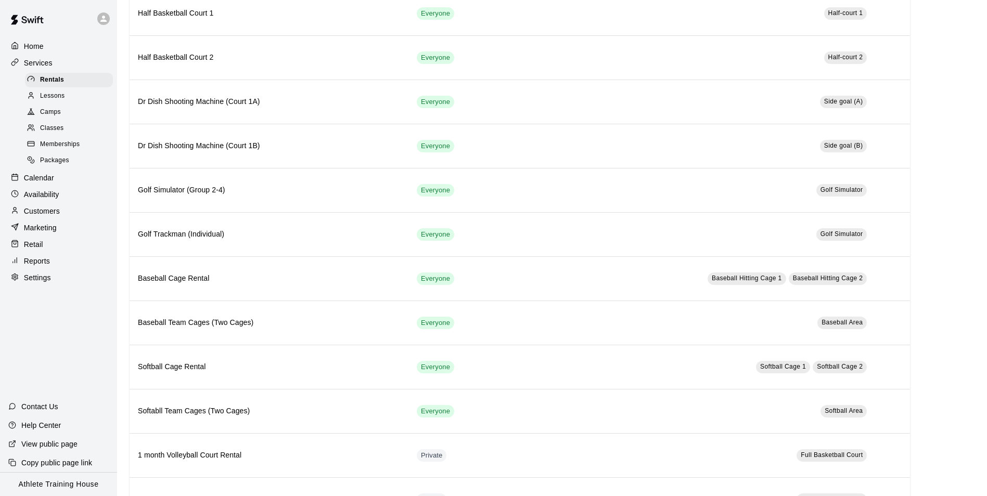
click at [49, 200] on p "Availability" at bounding box center [41, 194] width 35 height 10
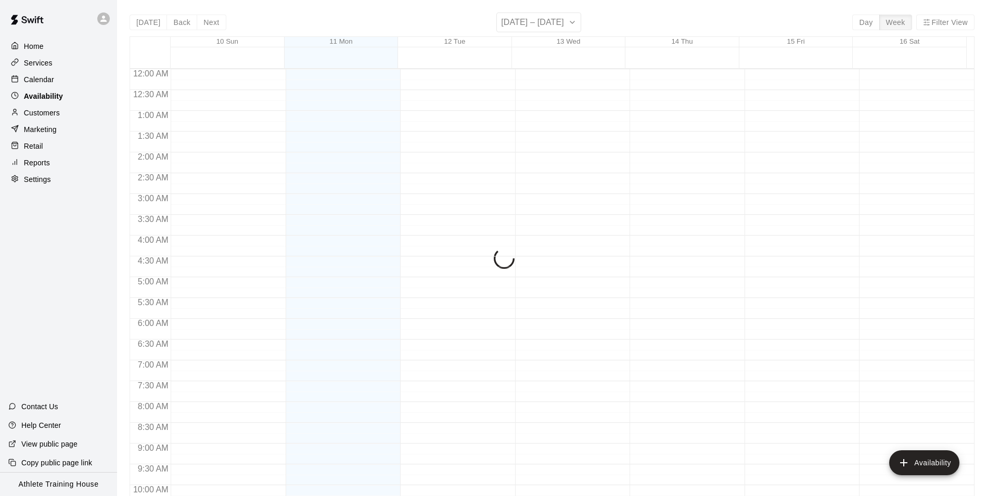
scroll to position [560, 0]
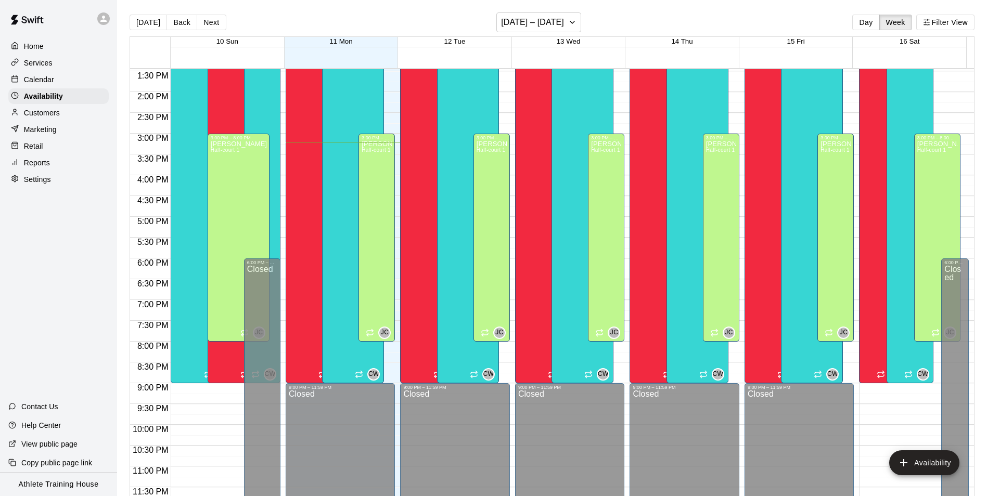
click at [46, 65] on p "Services" at bounding box center [38, 63] width 29 height 10
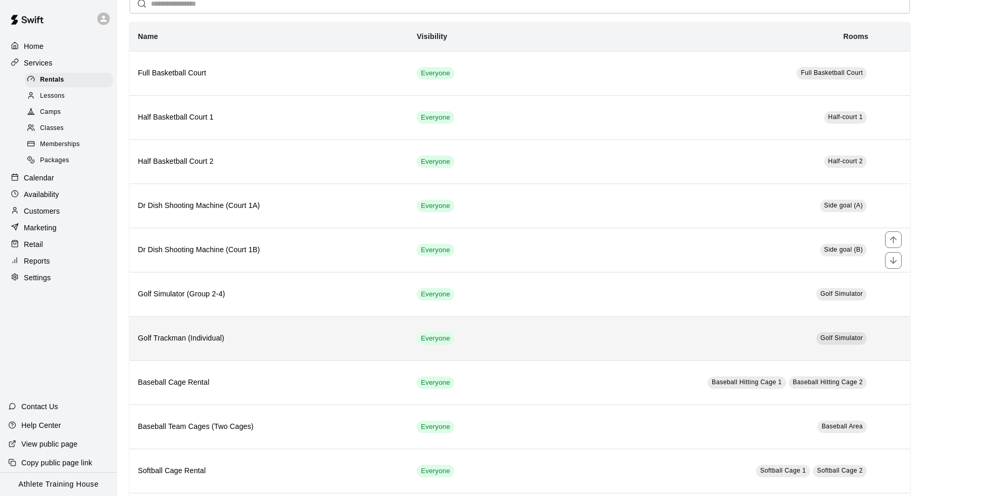
scroll to position [104, 0]
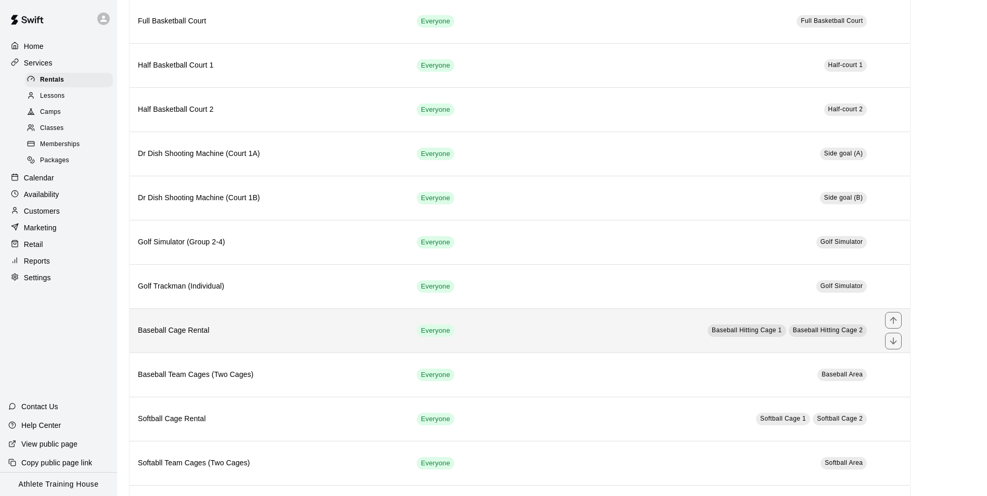
click at [408, 329] on th "Baseball Cage Rental" at bounding box center [269, 330] width 279 height 44
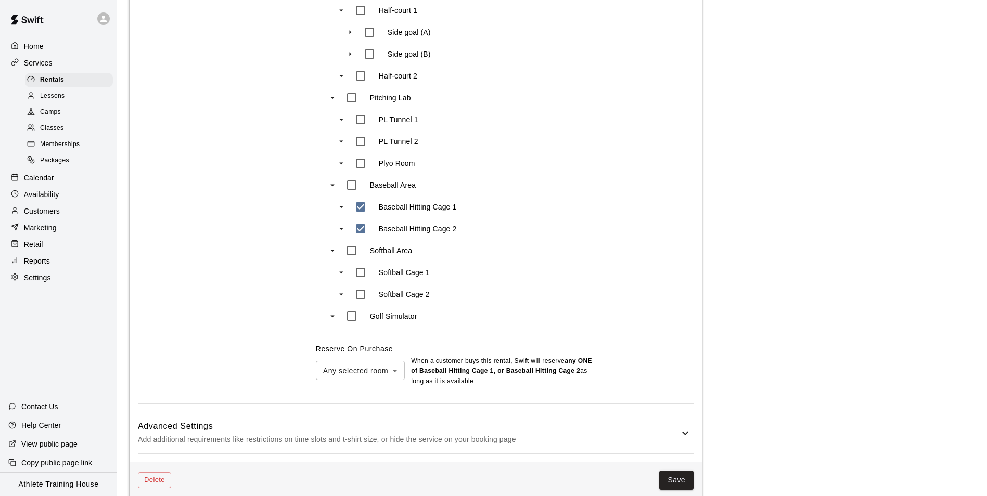
scroll to position [572, 0]
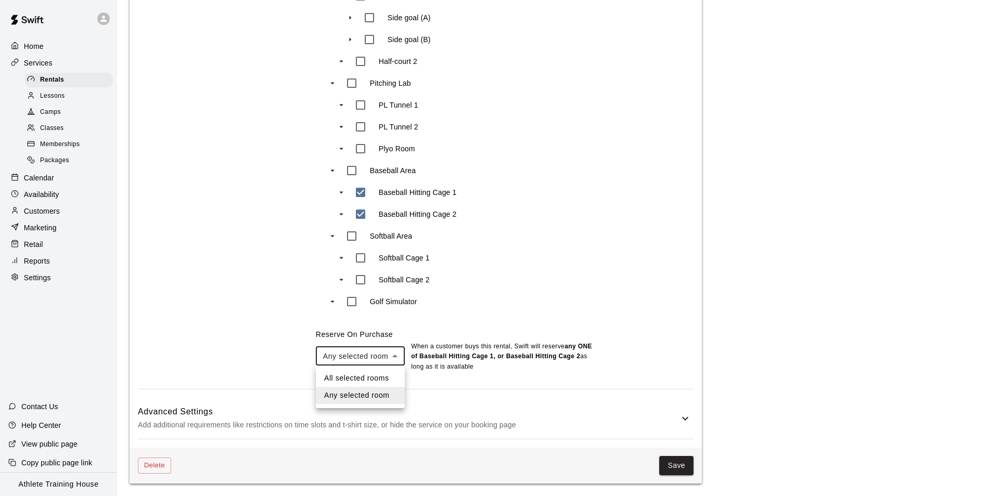
click at [391, 357] on div at bounding box center [497, 248] width 995 height 496
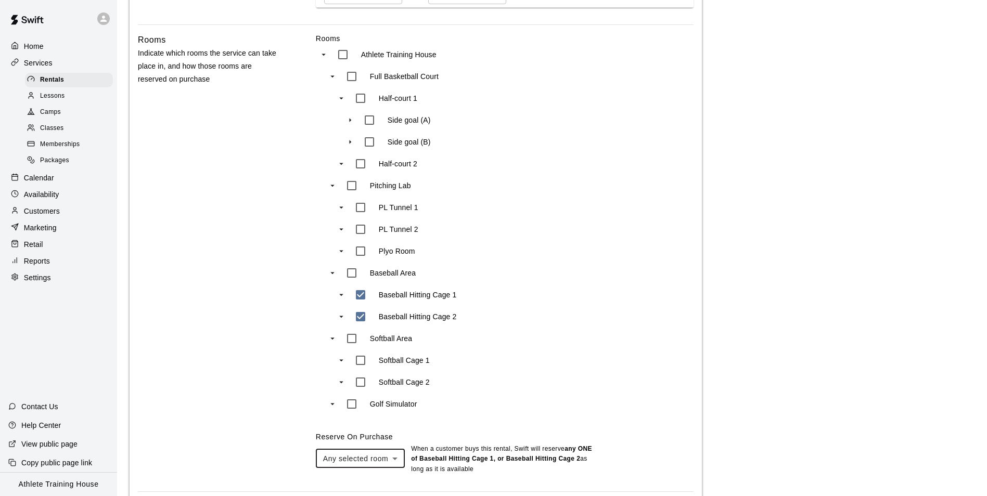
scroll to position [416, 0]
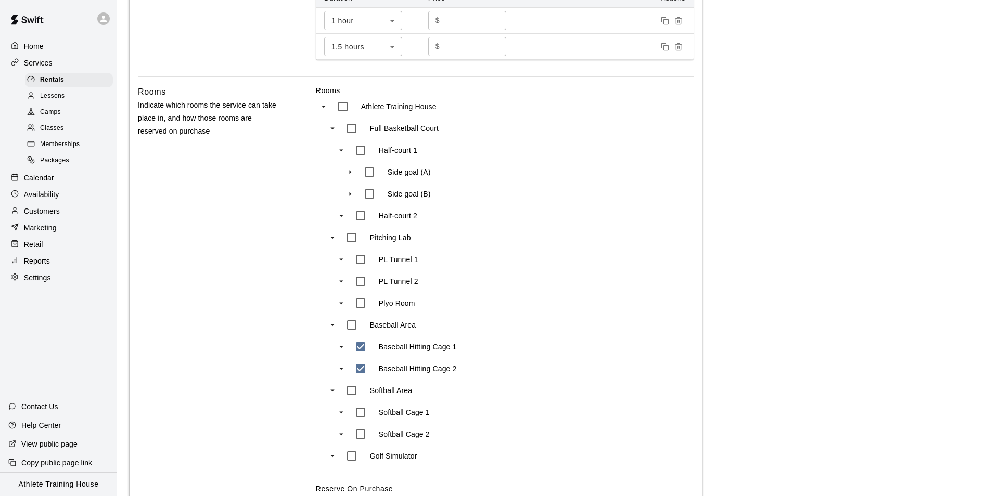
click at [62, 100] on span "Lessons" at bounding box center [52, 96] width 25 height 10
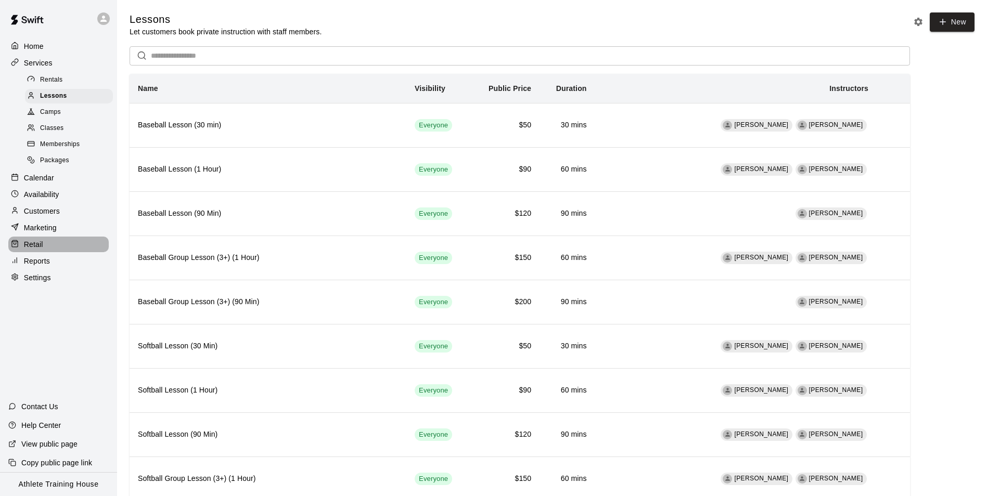
click at [57, 246] on div "Retail" at bounding box center [58, 245] width 100 height 16
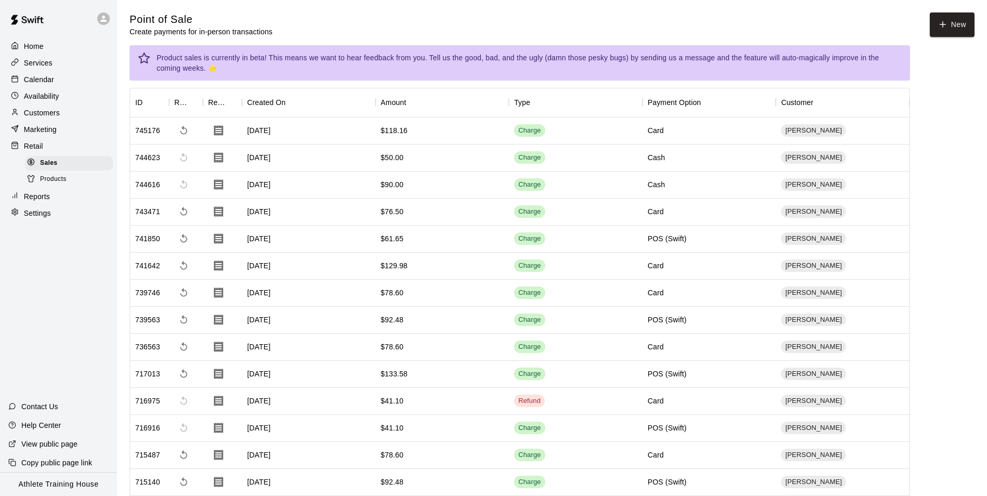
click at [69, 66] on div "Services" at bounding box center [58, 63] width 100 height 16
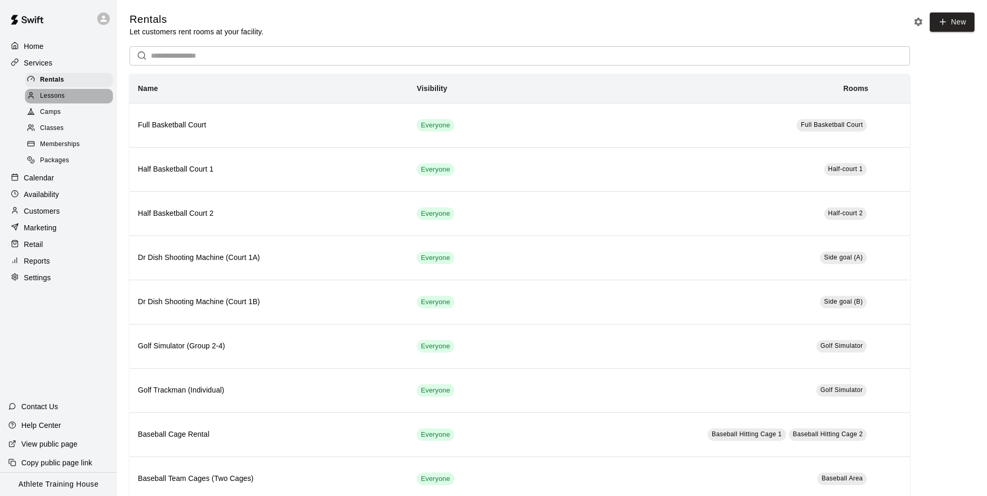
click at [81, 98] on div "Lessons" at bounding box center [69, 96] width 88 height 15
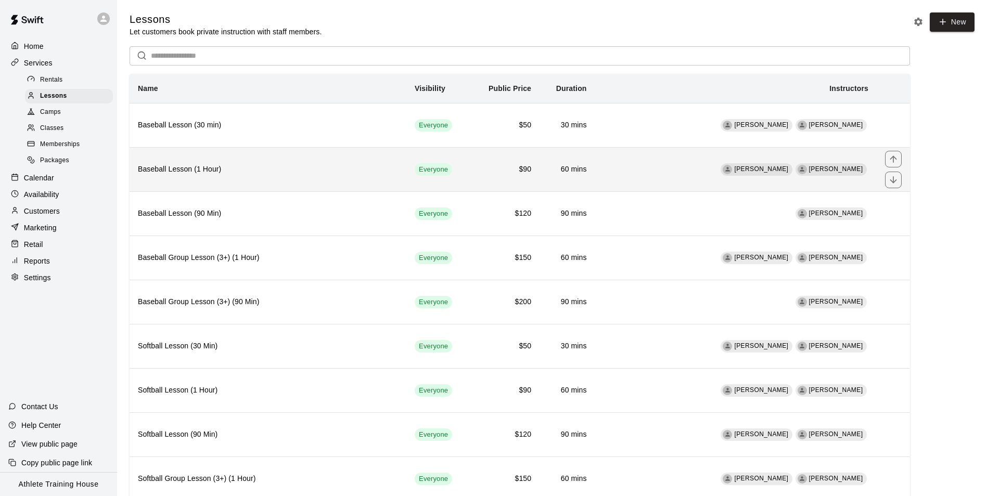
click at [470, 176] on td "Everyone" at bounding box center [437, 169] width 63 height 44
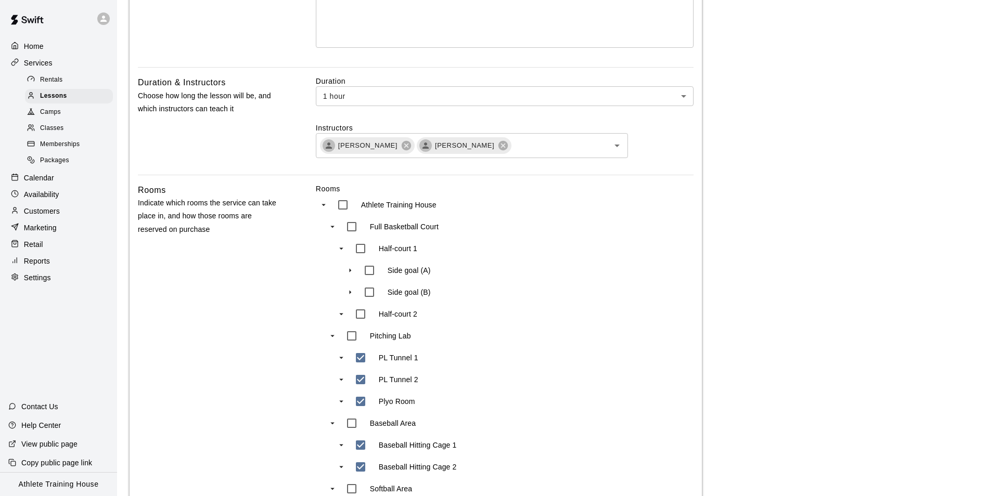
scroll to position [156, 0]
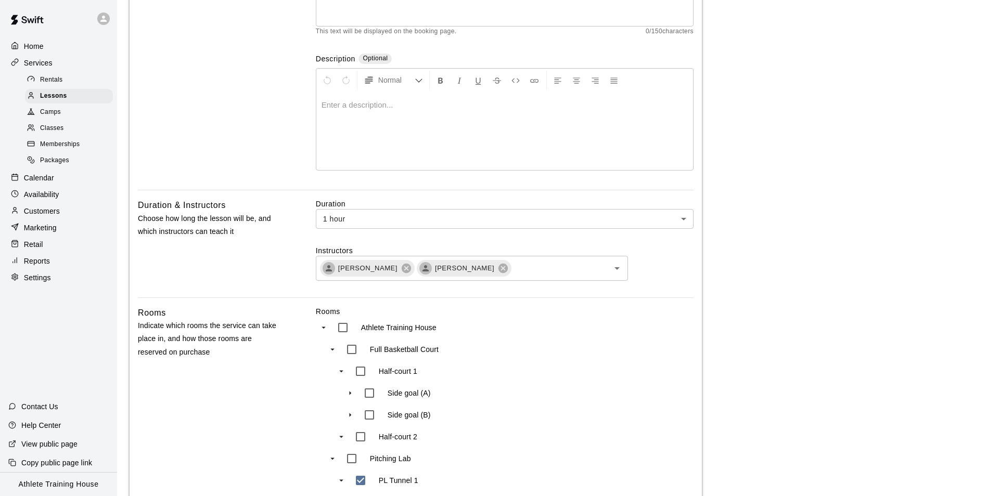
click at [61, 249] on div "Retail" at bounding box center [58, 245] width 100 height 16
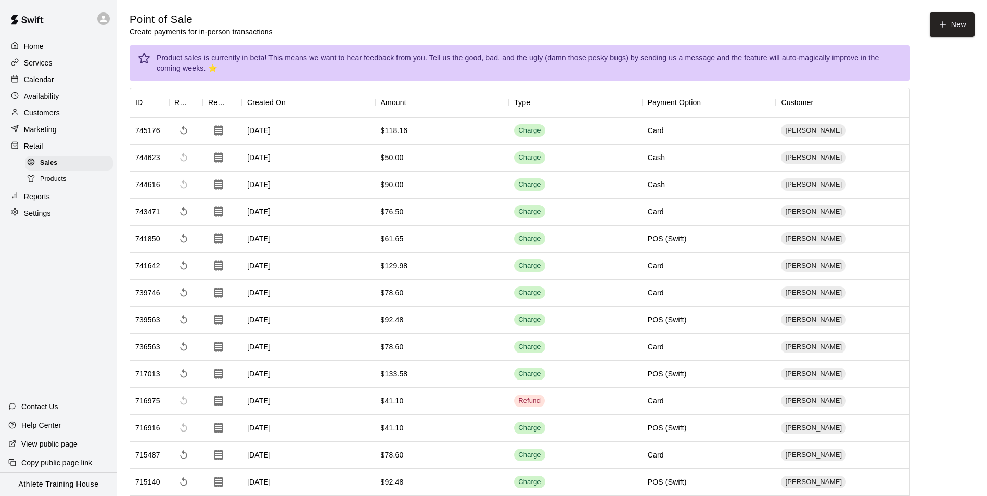
click at [32, 150] on p "Retail" at bounding box center [33, 146] width 19 height 10
click at [939, 23] on icon "button" at bounding box center [942, 24] width 9 height 9
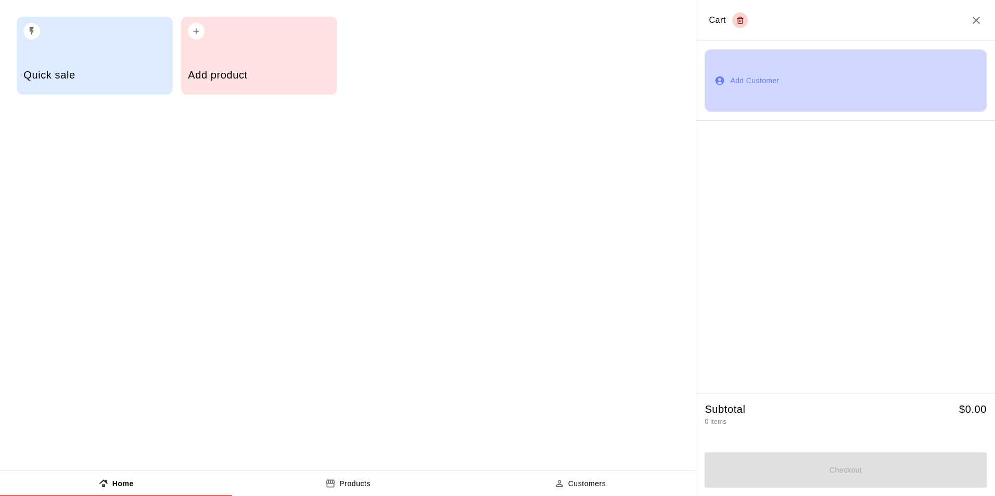
click at [748, 86] on button "Add Customer" at bounding box center [845, 80] width 282 height 62
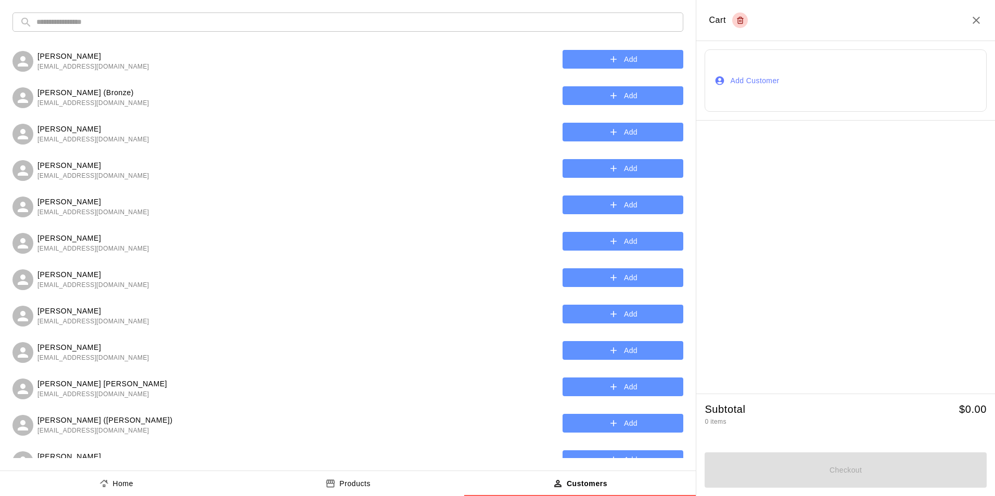
click at [187, 18] on input "text" at bounding box center [355, 21] width 639 height 19
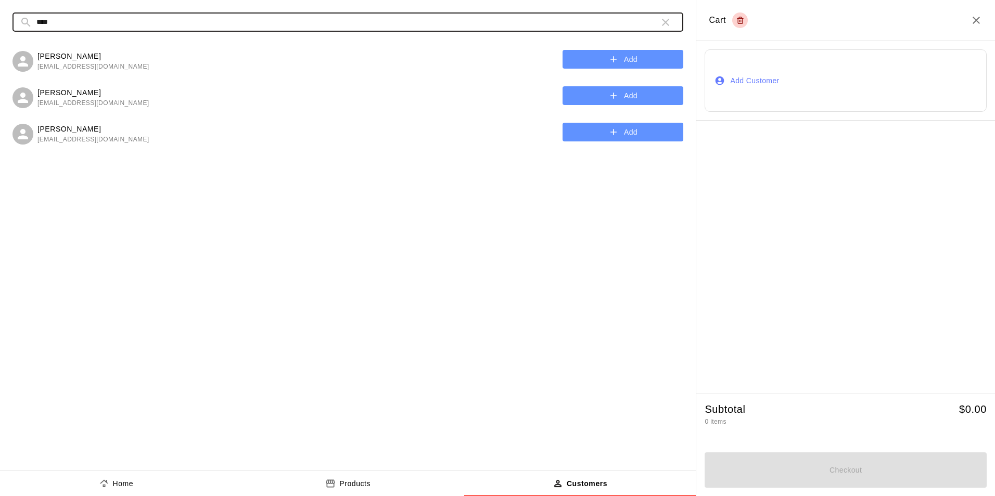
type input "****"
click at [603, 56] on button "Add" at bounding box center [622, 59] width 121 height 19
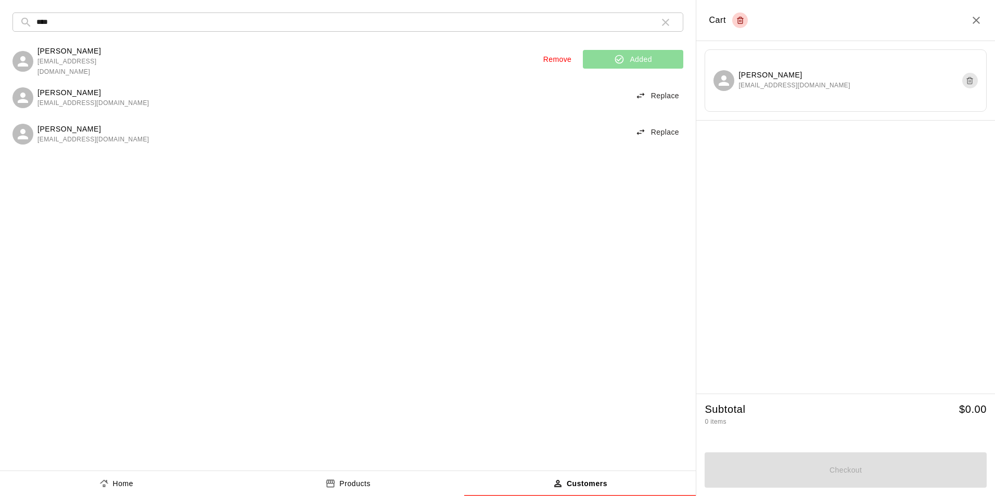
click at [118, 480] on p "Home" at bounding box center [123, 484] width 21 height 11
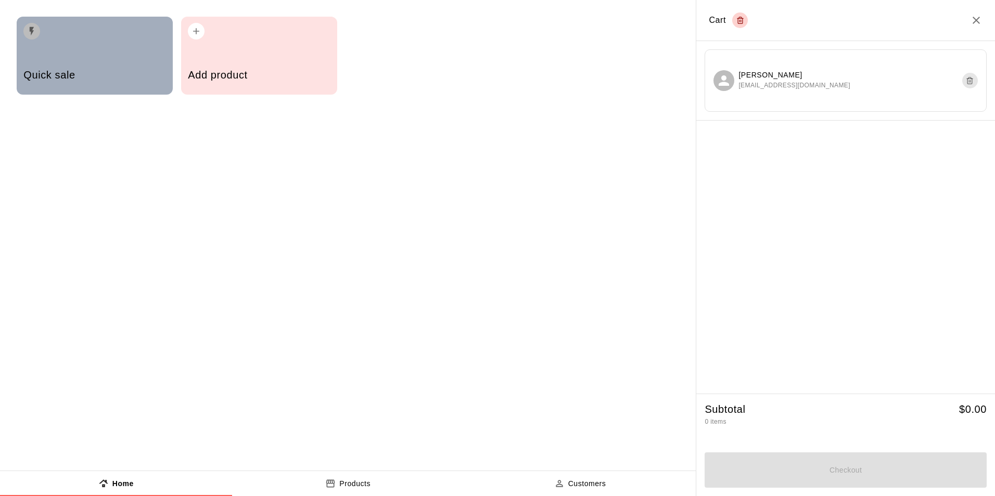
click at [74, 50] on div "Quick sale" at bounding box center [95, 56] width 156 height 78
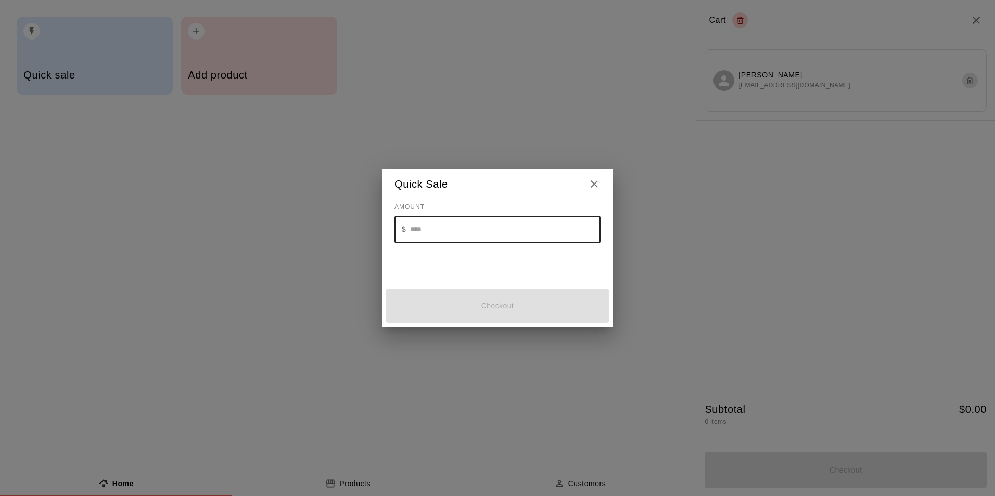
click at [517, 237] on input "text" at bounding box center [505, 230] width 190 height 28
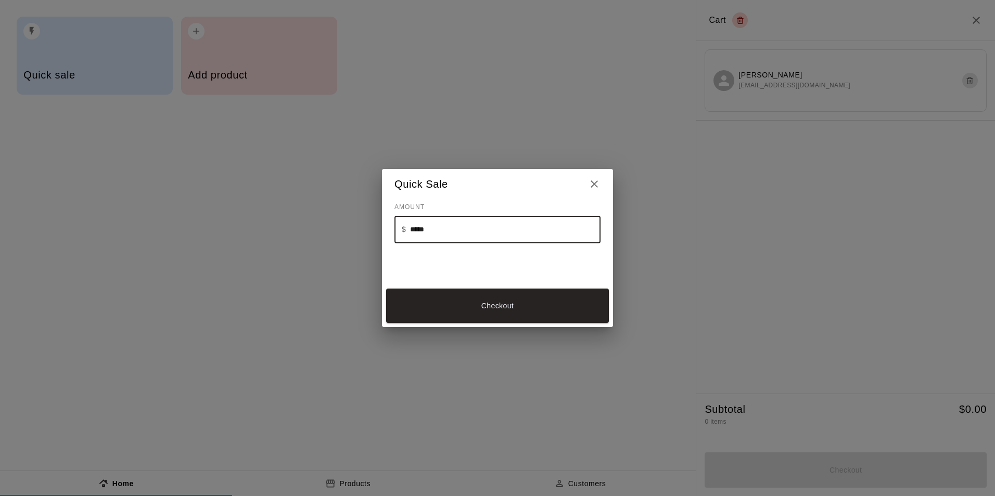
type input "*****"
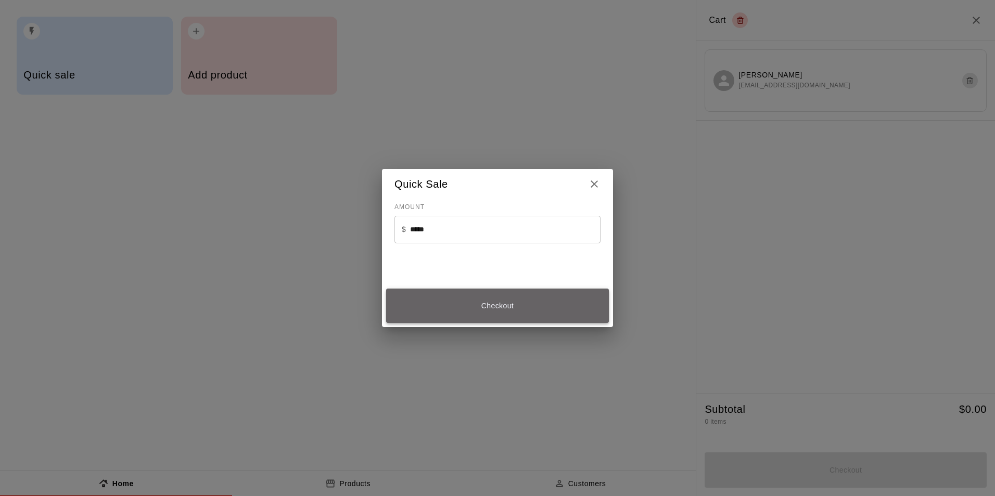
click at [505, 305] on button "Checkout" at bounding box center [497, 306] width 223 height 35
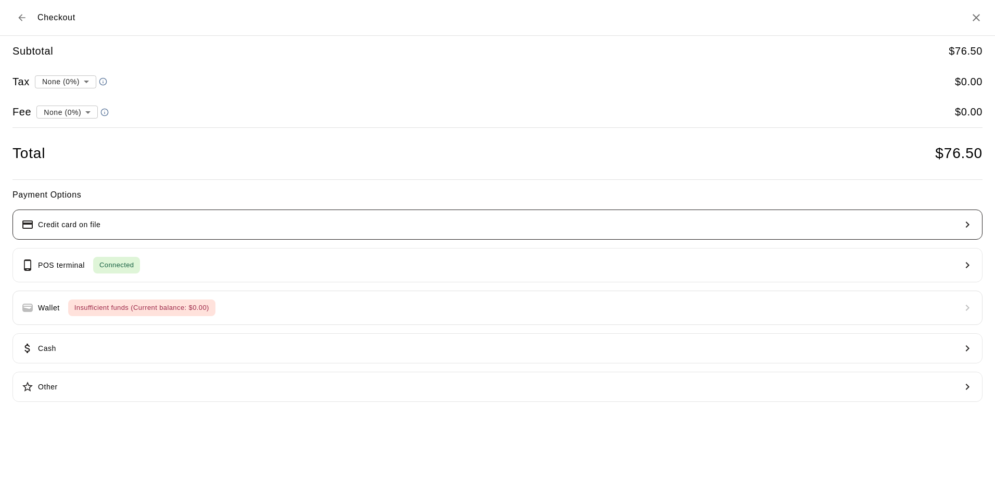
click at [144, 222] on button "Credit card on file" at bounding box center [497, 225] width 970 height 30
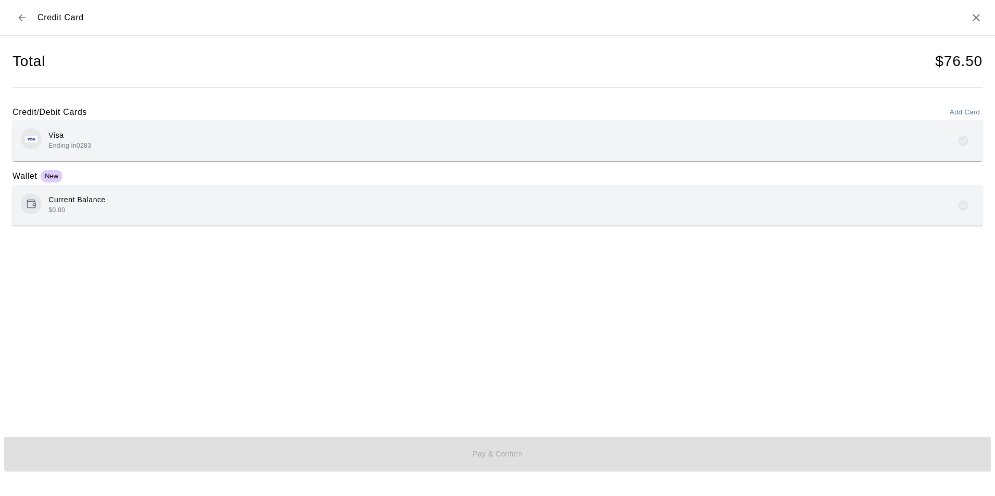
click at [133, 139] on div "Visa Ending in 0283" at bounding box center [497, 140] width 953 height 24
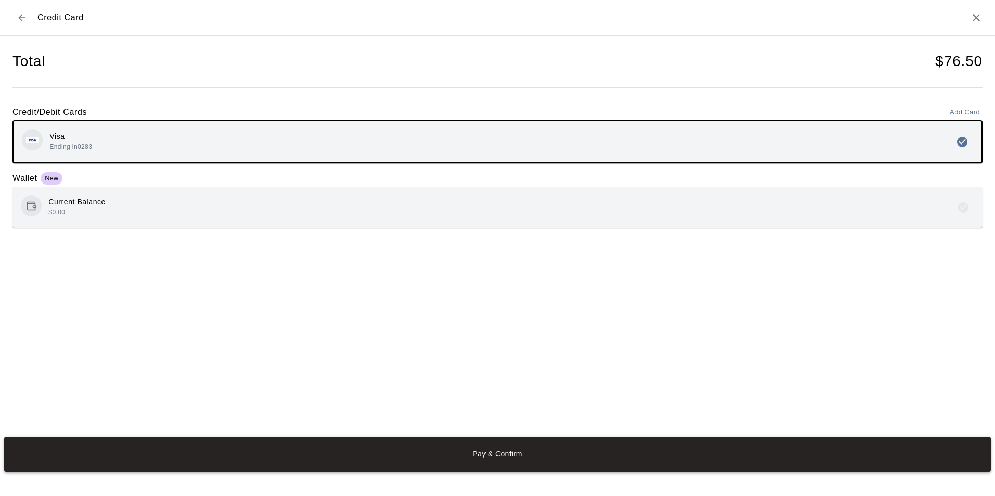
click at [530, 449] on button "Pay & Confirm" at bounding box center [497, 454] width 986 height 35
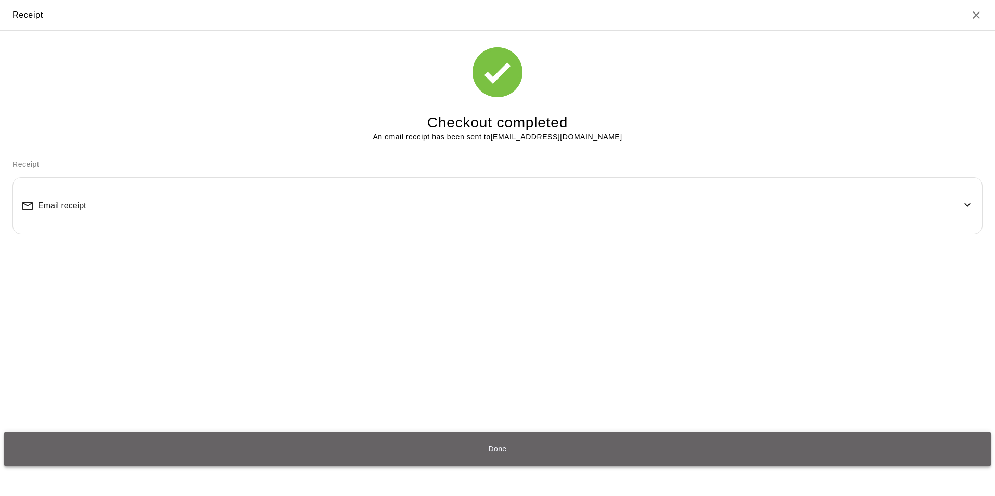
click at [496, 445] on button "Done" at bounding box center [497, 449] width 986 height 35
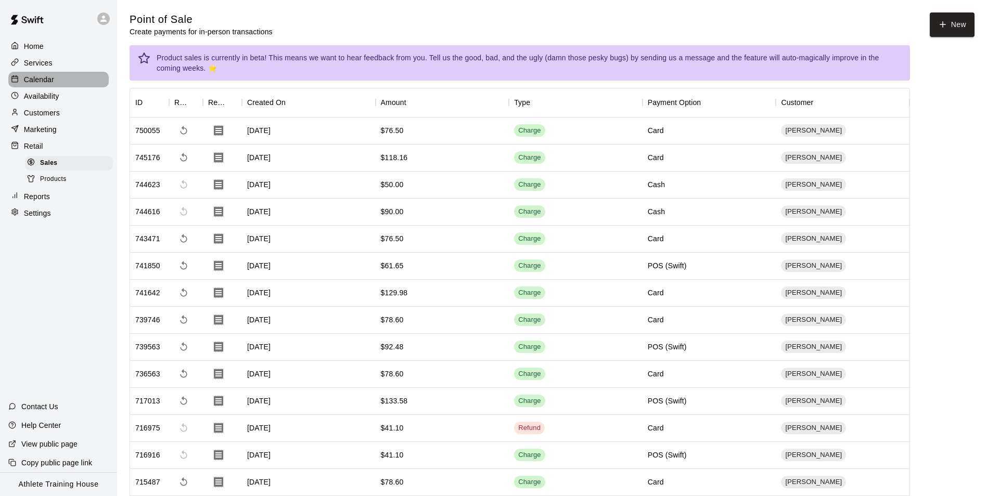
click at [54, 85] on div "Calendar" at bounding box center [58, 80] width 100 height 16
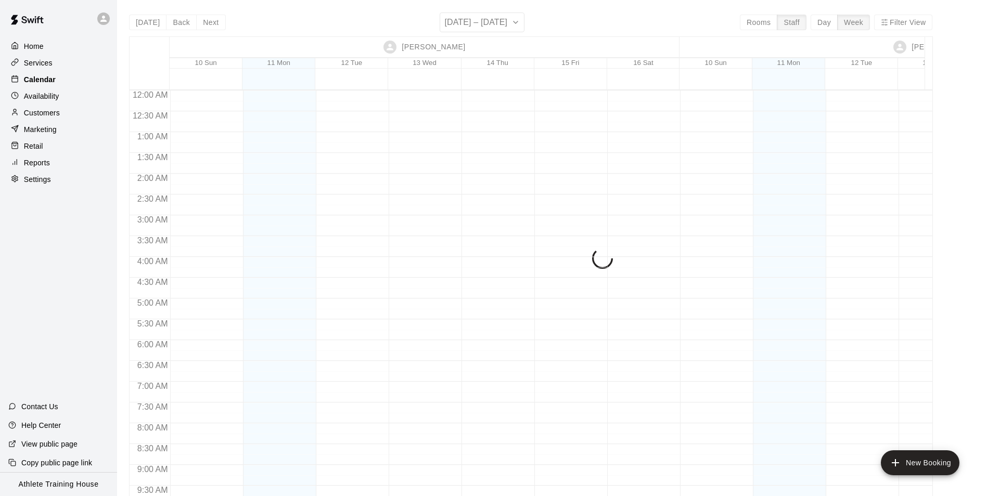
scroll to position [560, 0]
